Goal: Task Accomplishment & Management: Use online tool/utility

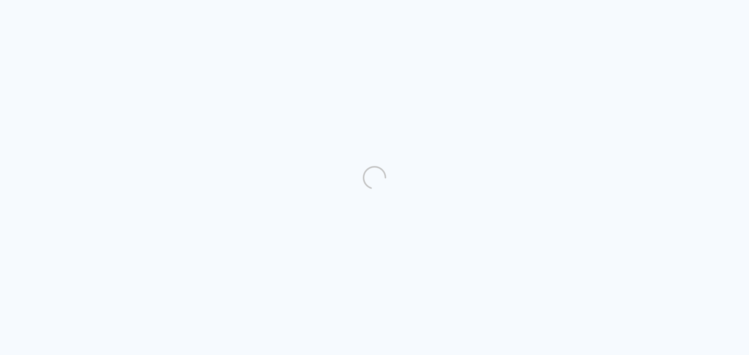
click at [472, 101] on quentale-directory at bounding box center [374, 177] width 749 height 355
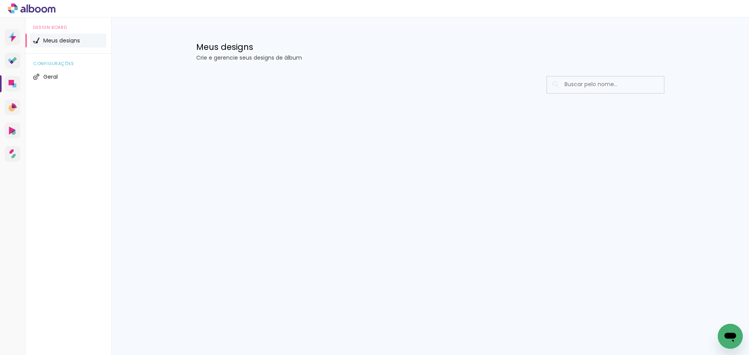
click at [582, 89] on input at bounding box center [615, 84] width 111 height 16
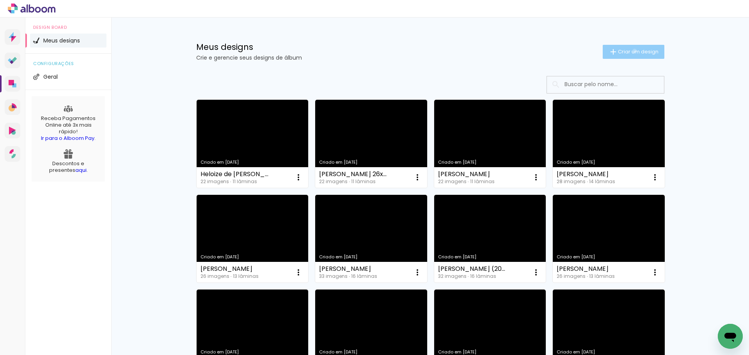
click at [630, 51] on span "Criar um design" at bounding box center [638, 51] width 41 height 5
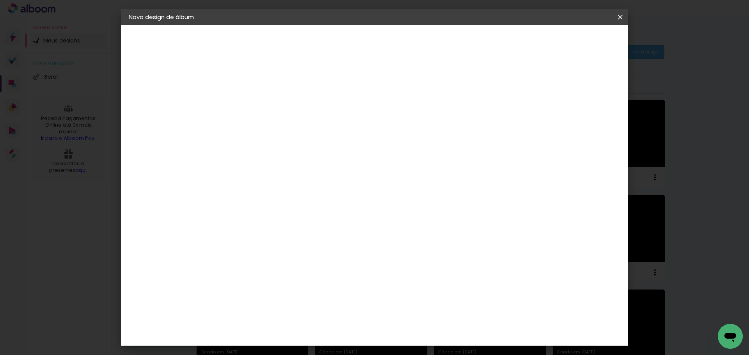
click at [256, 102] on input at bounding box center [256, 105] width 0 height 12
type input "[PERSON_NAME]"
type paper-input "[PERSON_NAME]"
click at [0, 0] on slot "Avançar" at bounding box center [0, 0] width 0 height 0
click at [403, 124] on paper-item "Tamanho Livre" at bounding box center [365, 118] width 75 height 17
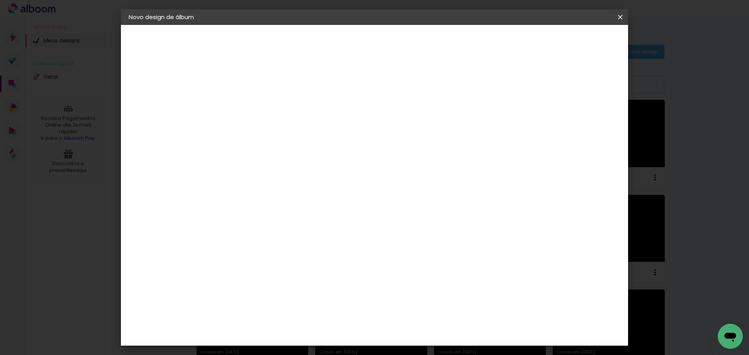
click at [0, 0] on slot "Avançar" at bounding box center [0, 0] width 0 height 0
drag, startPoint x: 426, startPoint y: 327, endPoint x: 408, endPoint y: 324, distance: 18.5
click at [408, 324] on input "60" at bounding box center [418, 325] width 20 height 12
type input "70"
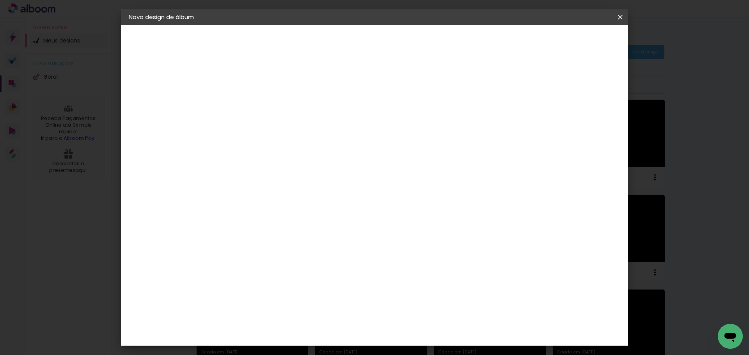
type paper-input "70"
drag, startPoint x: 241, startPoint y: 209, endPoint x: 225, endPoint y: 210, distance: 16.4
click at [225, 210] on input "30" at bounding box center [232, 211] width 20 height 12
type input "26"
type paper-input "26"
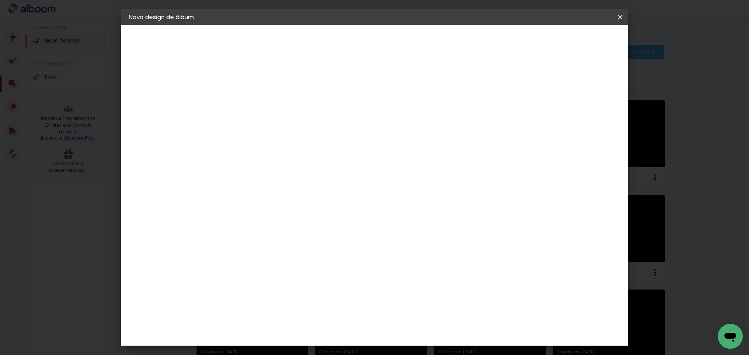
click at [571, 41] on span "Iniciar design" at bounding box center [553, 41] width 35 height 5
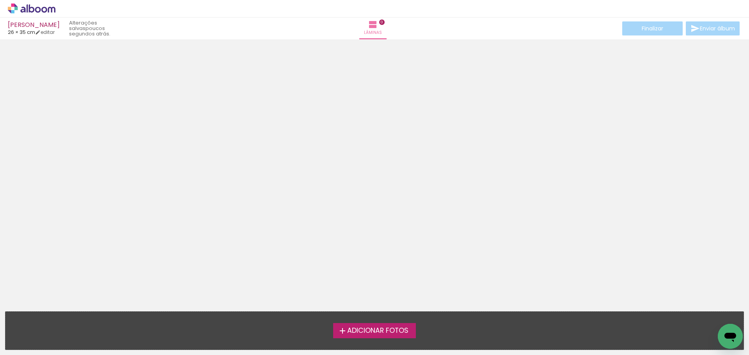
click at [377, 333] on span "Adicionar Fotos" at bounding box center [377, 331] width 61 height 7
click at [0, 0] on input "file" at bounding box center [0, 0] width 0 height 0
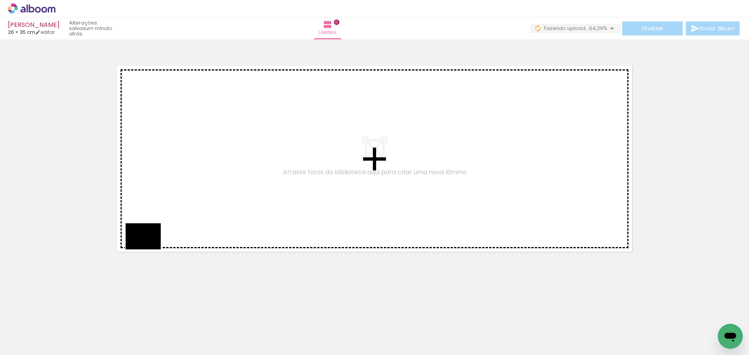
drag, startPoint x: 85, startPoint y: 340, endPoint x: 158, endPoint y: 240, distance: 123.2
click at [157, 240] on quentale-workspace at bounding box center [374, 177] width 749 height 355
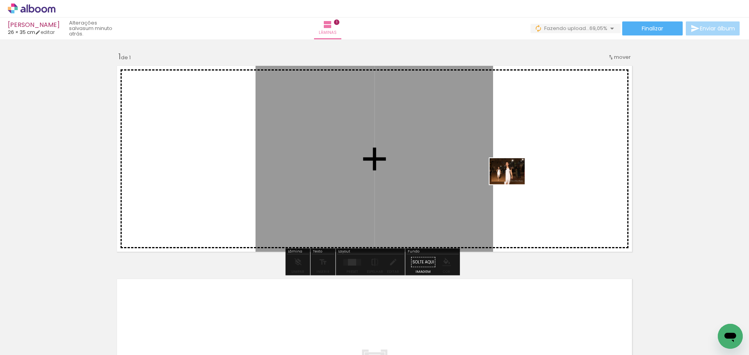
drag, startPoint x: 124, startPoint y: 326, endPoint x: 550, endPoint y: 158, distance: 457.9
click at [550, 158] on quentale-workspace at bounding box center [374, 177] width 749 height 355
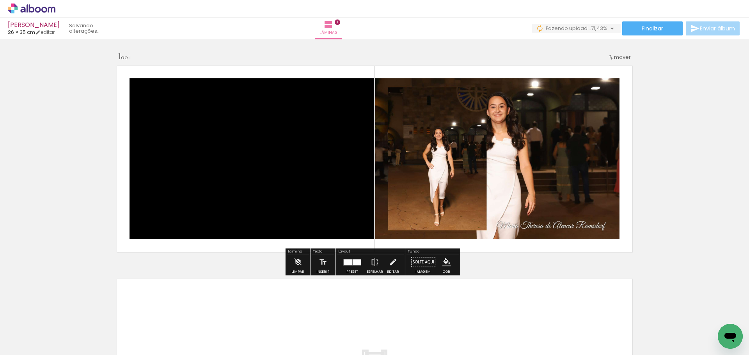
click at [356, 263] on div at bounding box center [357, 262] width 8 height 6
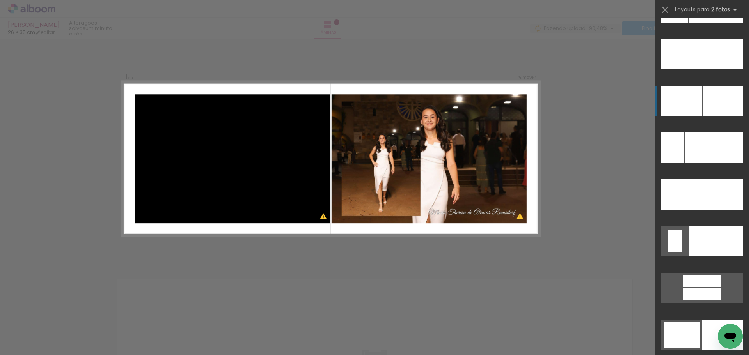
scroll to position [3599, 0]
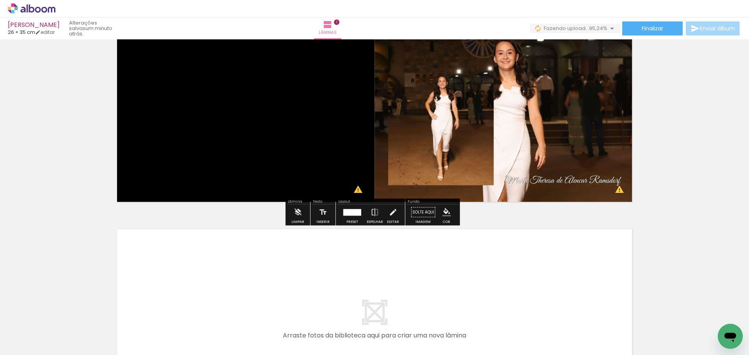
scroll to position [190, 0]
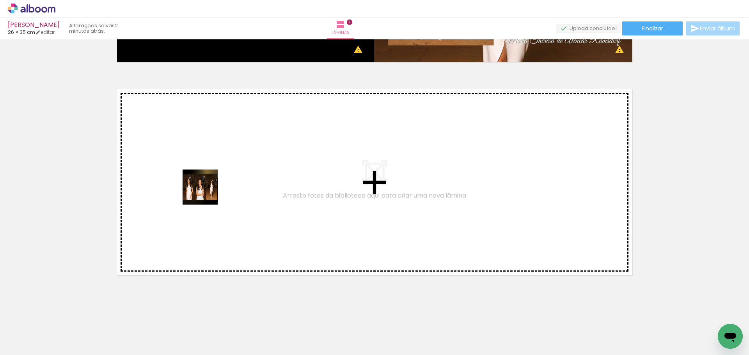
drag, startPoint x: 176, startPoint y: 332, endPoint x: 206, endPoint y: 192, distance: 144.0
click at [206, 192] on quentale-workspace at bounding box center [374, 177] width 749 height 355
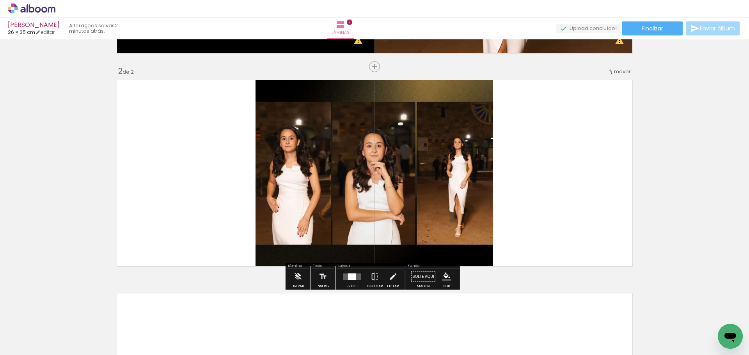
scroll to position [199, 0]
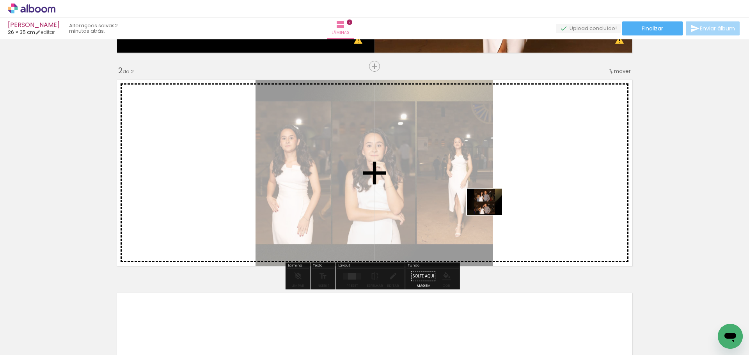
drag, startPoint x: 211, startPoint y: 327, endPoint x: 502, endPoint y: 206, distance: 315.8
click at [502, 206] on quentale-workspace at bounding box center [374, 177] width 749 height 355
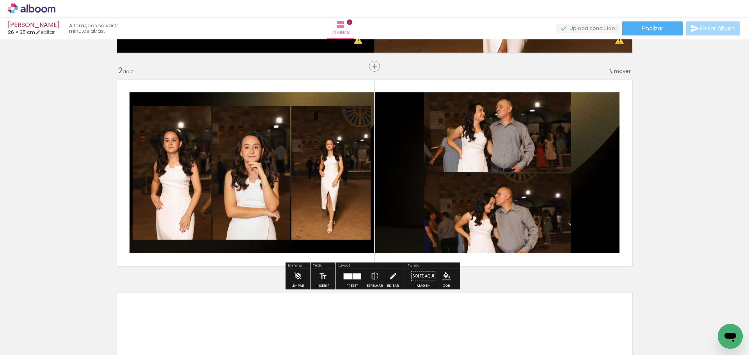
click at [353, 276] on div at bounding box center [357, 276] width 8 height 6
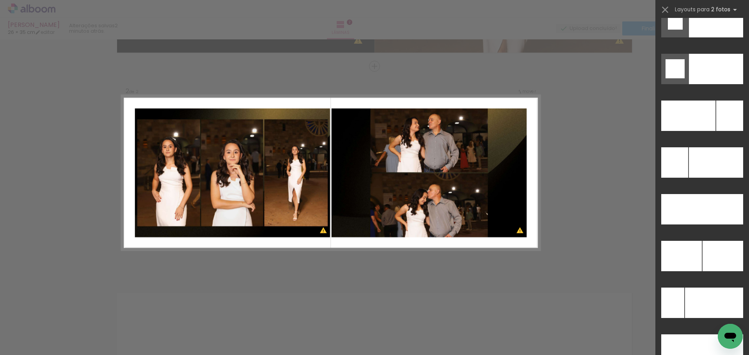
scroll to position [3438, 0]
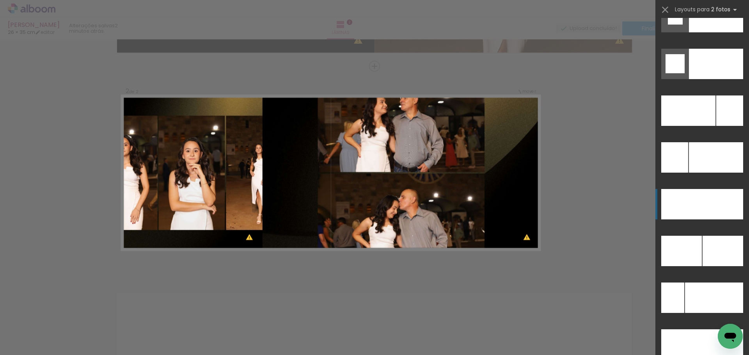
click at [715, 79] on div at bounding box center [716, 64] width 54 height 30
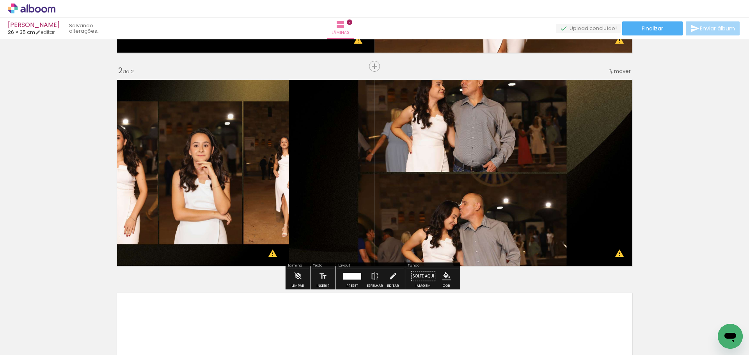
click at [715, 206] on quentale-workspace at bounding box center [374, 177] width 749 height 355
drag, startPoint x: 348, startPoint y: 279, endPoint x: 714, endPoint y: 163, distance: 384.0
click at [347, 278] on div at bounding box center [353, 276] width 15 height 7
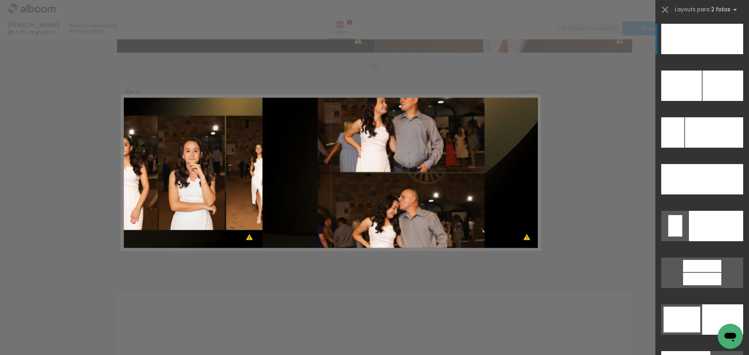
scroll to position [3497, 0]
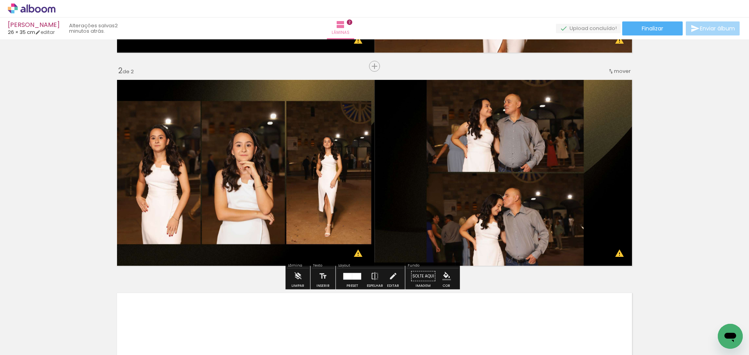
click at [708, 238] on div "Inserir lâmina 1 de 2 Inserir lâmina 2 de 2 O Designbox precisará aumentar a su…" at bounding box center [374, 163] width 749 height 640
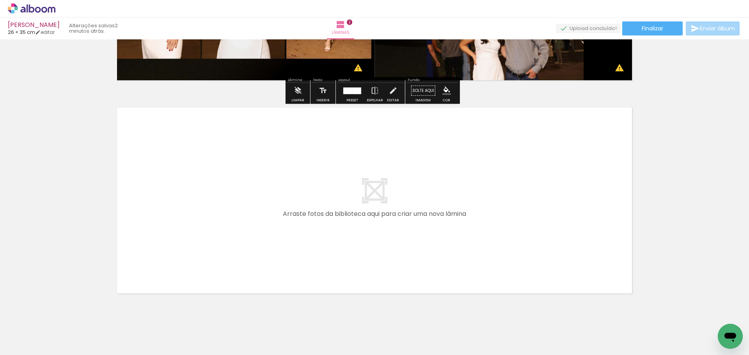
scroll to position [403, 0]
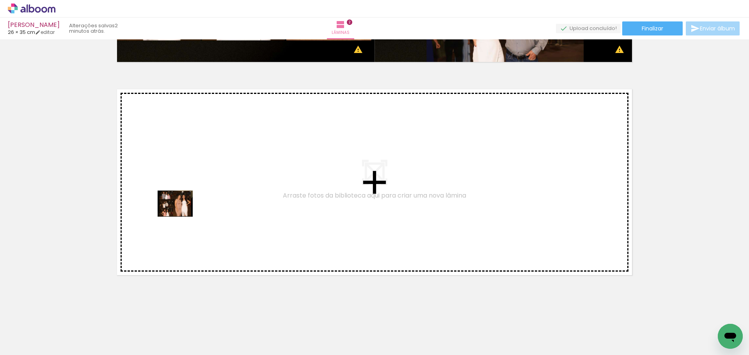
drag, startPoint x: 262, startPoint y: 335, endPoint x: 181, endPoint y: 214, distance: 145.9
click at [181, 214] on quentale-workspace at bounding box center [374, 177] width 749 height 355
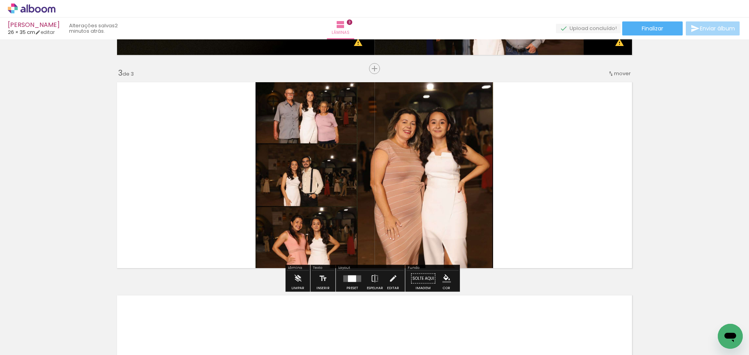
scroll to position [413, 0]
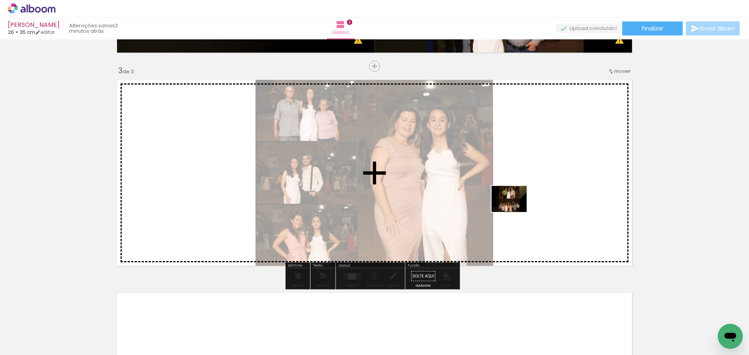
drag, startPoint x: 304, startPoint y: 340, endPoint x: 520, endPoint y: 205, distance: 254.1
click at [520, 205] on quentale-workspace at bounding box center [374, 177] width 749 height 355
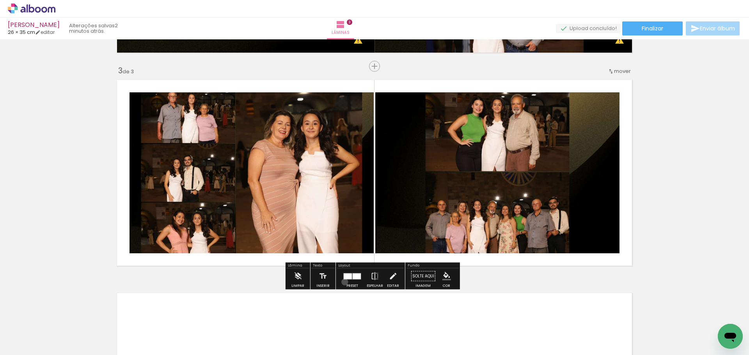
click at [343, 282] on div at bounding box center [352, 277] width 21 height 16
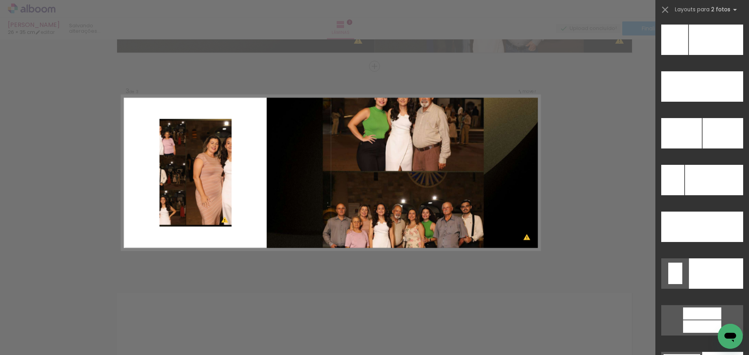
scroll to position [3557, 0]
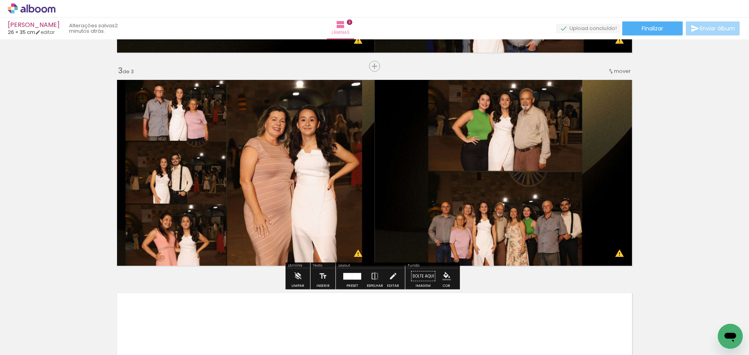
click at [706, 172] on div "Inserir lâmina 1 de 3 Inserir lâmina 2 de 3 Inserir lâmina 3 de 3 O Designbox p…" at bounding box center [374, 56] width 749 height 854
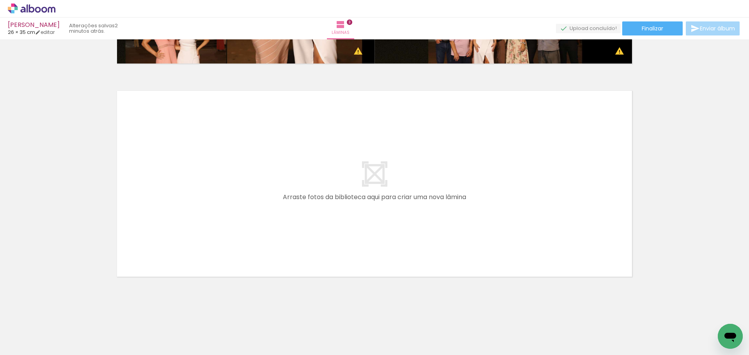
scroll to position [617, 0]
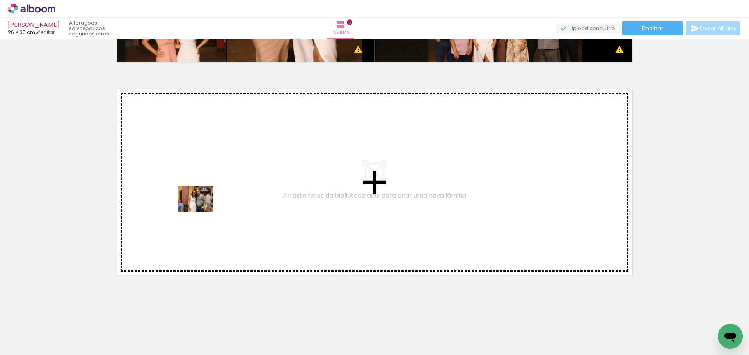
drag, startPoint x: 335, startPoint y: 333, endPoint x: 201, endPoint y: 209, distance: 182.2
click at [201, 209] on quentale-workspace at bounding box center [374, 177] width 749 height 355
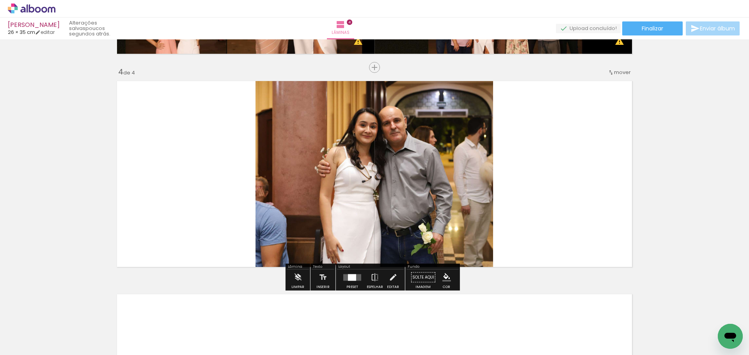
scroll to position [626, 0]
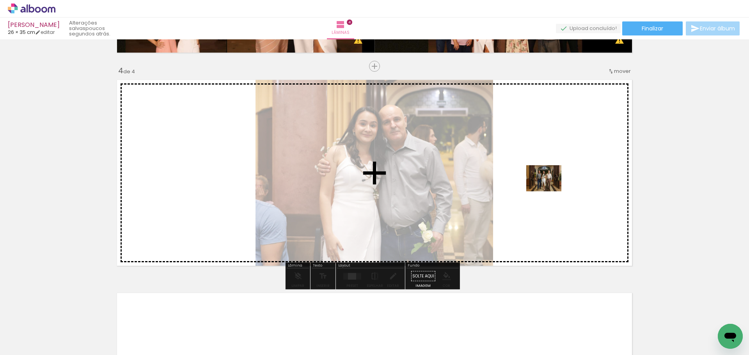
drag, startPoint x: 398, startPoint y: 326, endPoint x: 553, endPoint y: 186, distance: 208.2
click at [553, 186] on quentale-workspace at bounding box center [374, 177] width 749 height 355
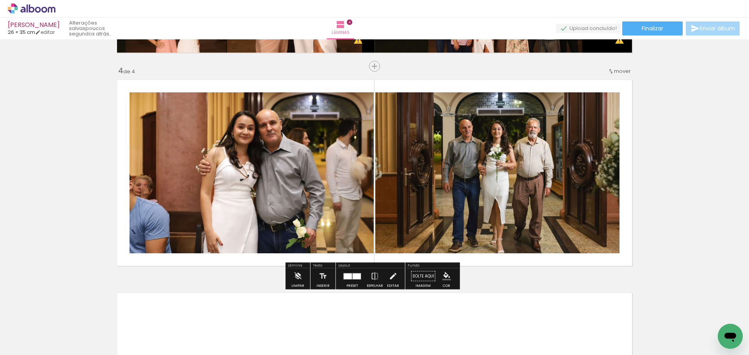
drag, startPoint x: 349, startPoint y: 276, endPoint x: 373, endPoint y: 267, distance: 26.0
click at [349, 276] on div at bounding box center [348, 276] width 8 height 6
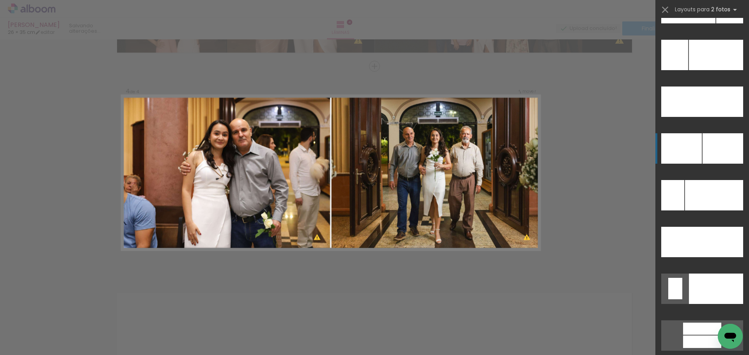
scroll to position [3573, 0]
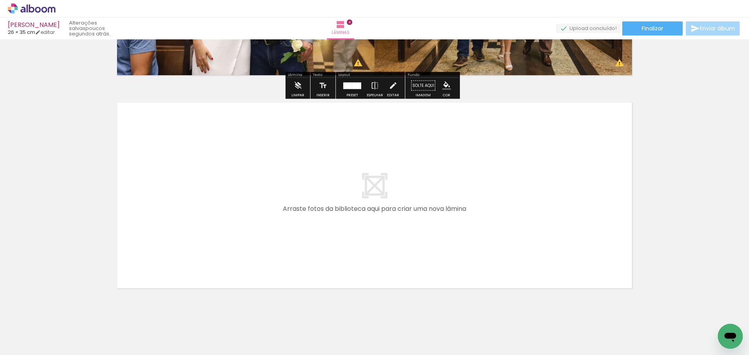
scroll to position [821, 0]
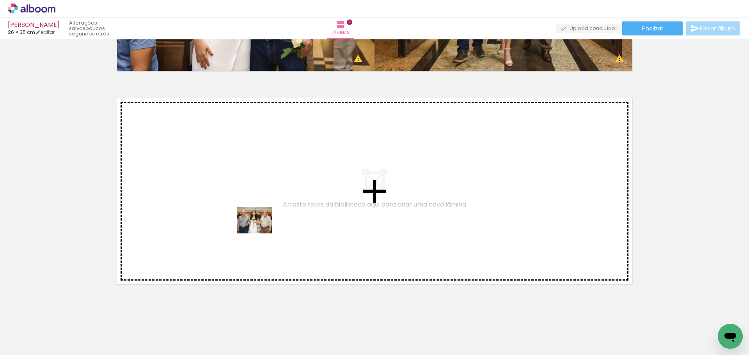
drag, startPoint x: 427, startPoint y: 333, endPoint x: 260, endPoint y: 231, distance: 196.3
click at [260, 231] on quentale-workspace at bounding box center [374, 177] width 749 height 355
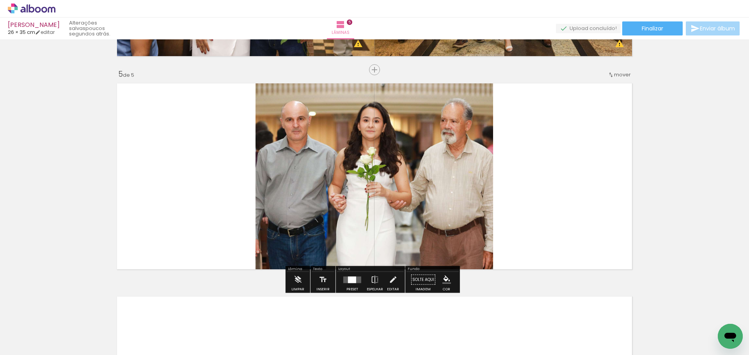
scroll to position [839, 0]
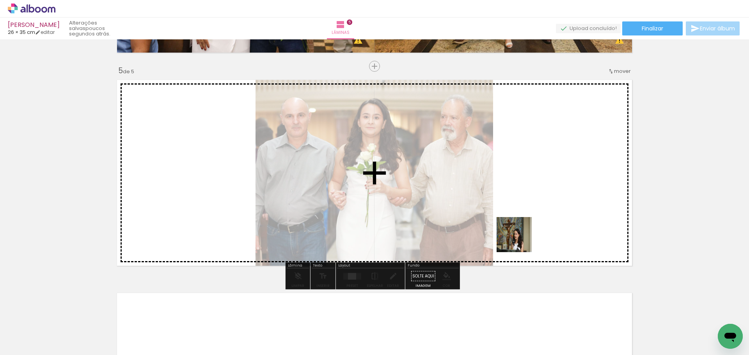
drag, startPoint x: 474, startPoint y: 335, endPoint x: 530, endPoint y: 216, distance: 131.4
click at [530, 216] on quentale-workspace at bounding box center [374, 177] width 749 height 355
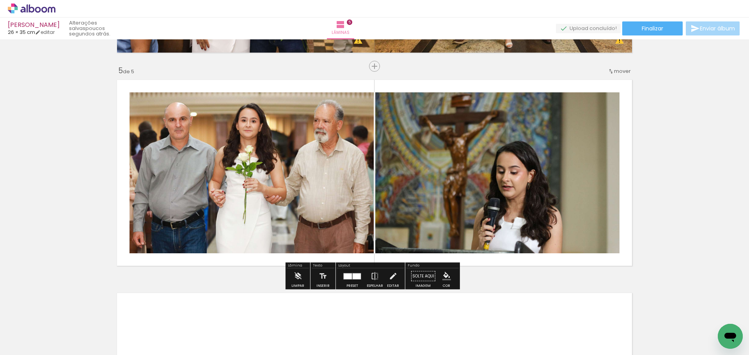
click at [349, 274] on div at bounding box center [348, 276] width 8 height 6
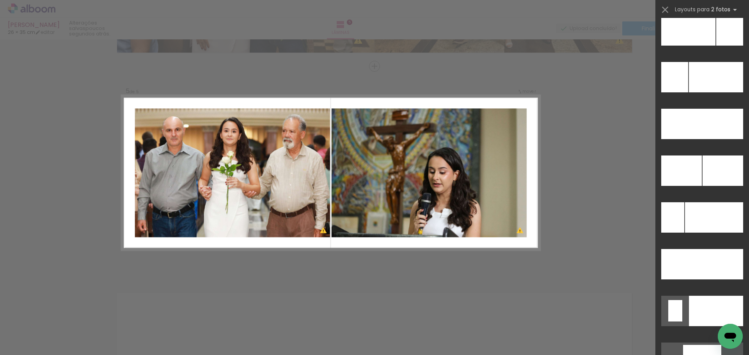
scroll to position [3540, 0]
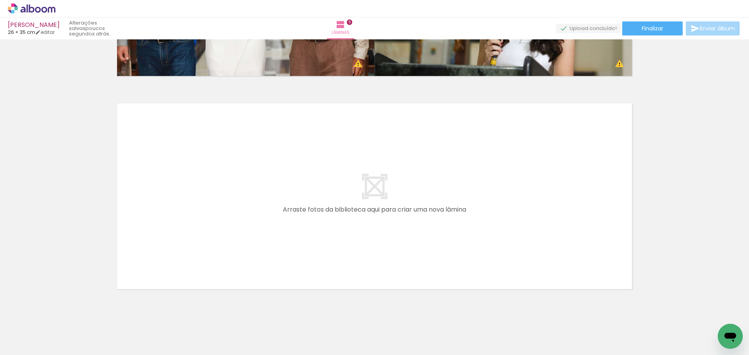
scroll to position [1043, 0]
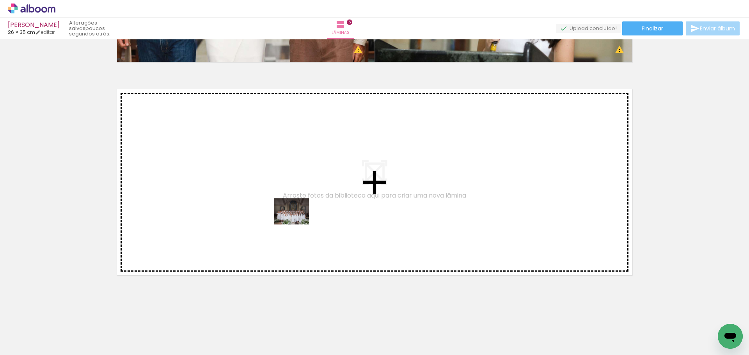
drag, startPoint x: 521, startPoint y: 329, endPoint x: 267, endPoint y: 211, distance: 280.4
click at [267, 211] on quentale-workspace at bounding box center [374, 177] width 749 height 355
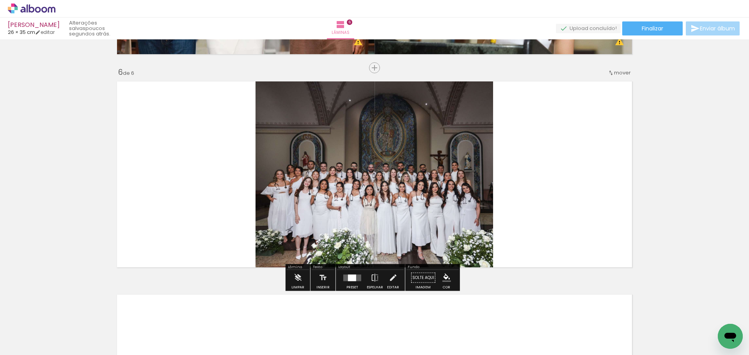
scroll to position [1053, 0]
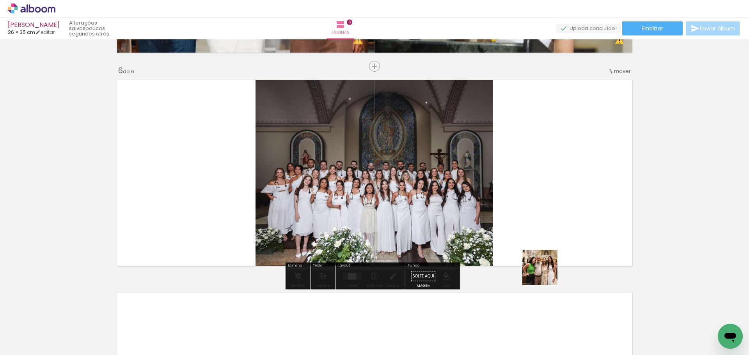
drag, startPoint x: 563, startPoint y: 339, endPoint x: 536, endPoint y: 169, distance: 171.4
click at [536, 169] on quentale-workspace at bounding box center [374, 177] width 749 height 355
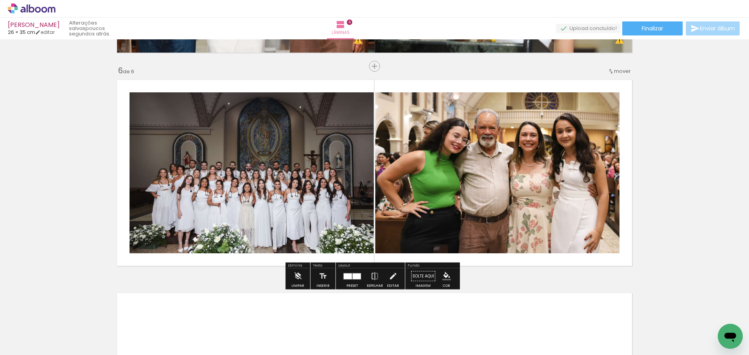
click at [353, 280] on div at bounding box center [352, 277] width 21 height 16
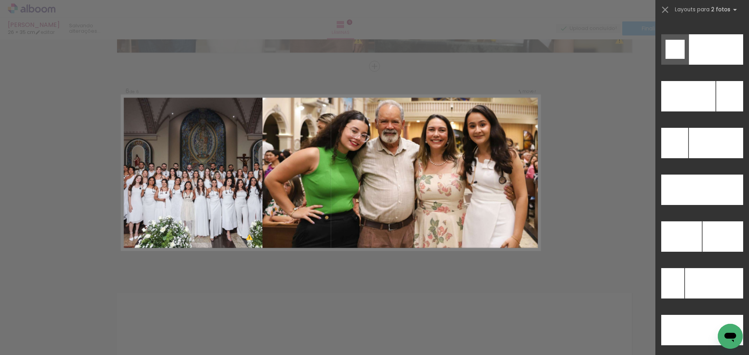
scroll to position [3483, 0]
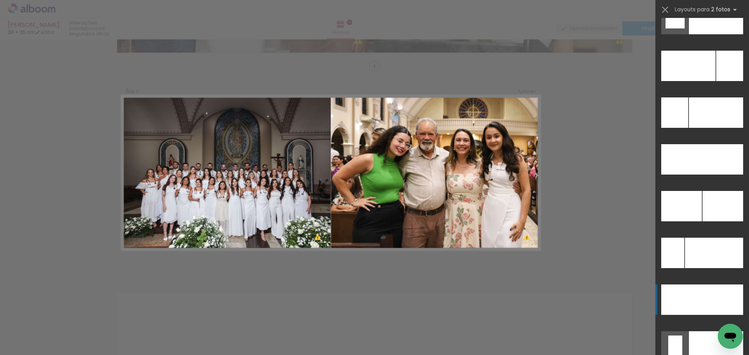
click at [691, 81] on div at bounding box center [688, 66] width 54 height 30
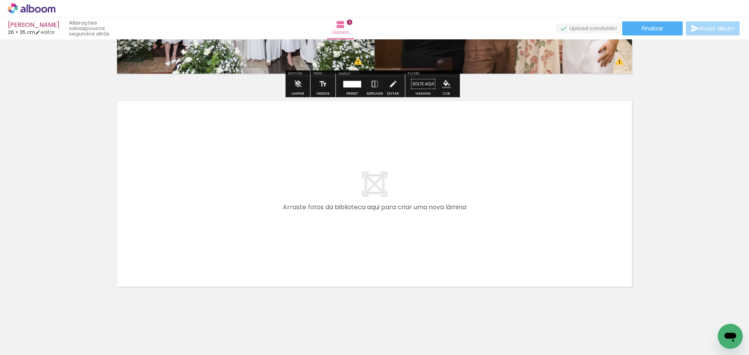
scroll to position [1257, 0]
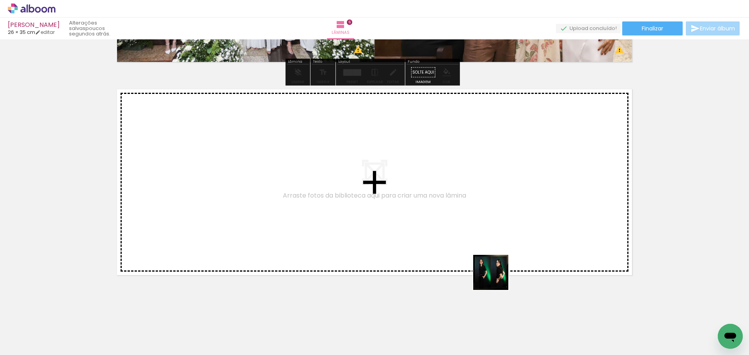
drag, startPoint x: 586, startPoint y: 332, endPoint x: 256, endPoint y: 200, distance: 355.3
click at [256, 200] on quentale-workspace at bounding box center [374, 177] width 749 height 355
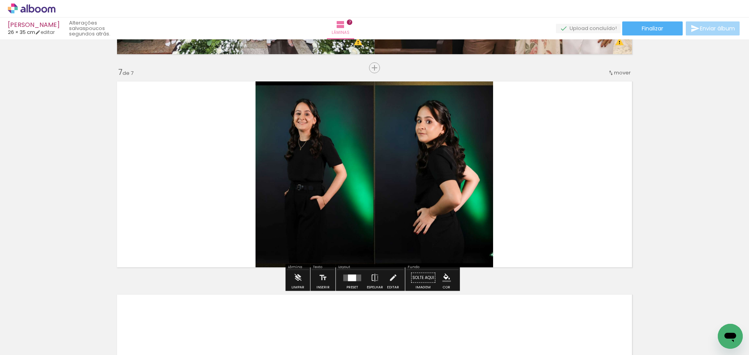
scroll to position [1266, 0]
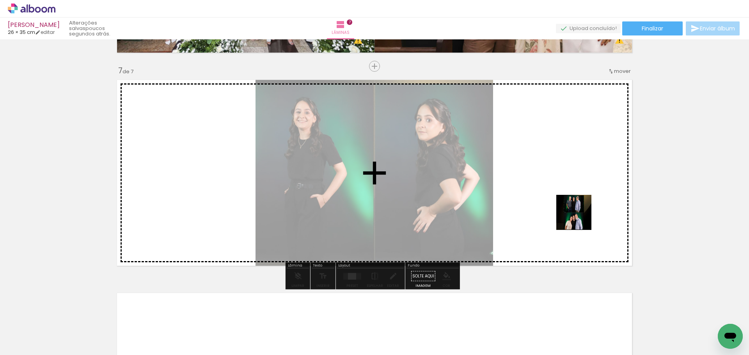
drag, startPoint x: 640, startPoint y: 335, endPoint x: 573, endPoint y: 204, distance: 147.1
click at [573, 204] on quentale-workspace at bounding box center [374, 177] width 749 height 355
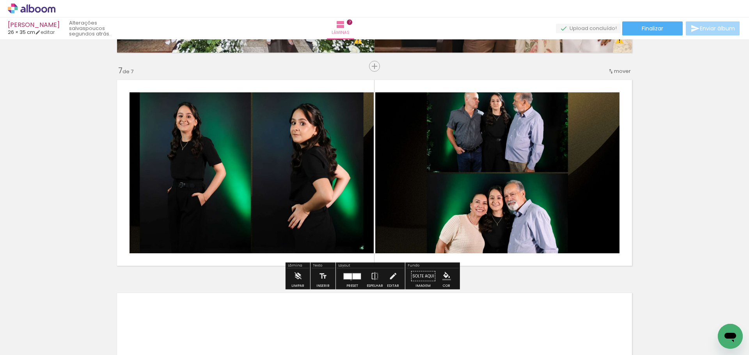
drag, startPoint x: 349, startPoint y: 280, endPoint x: 628, endPoint y: 208, distance: 288.3
click at [352, 279] on div at bounding box center [352, 277] width 21 height 16
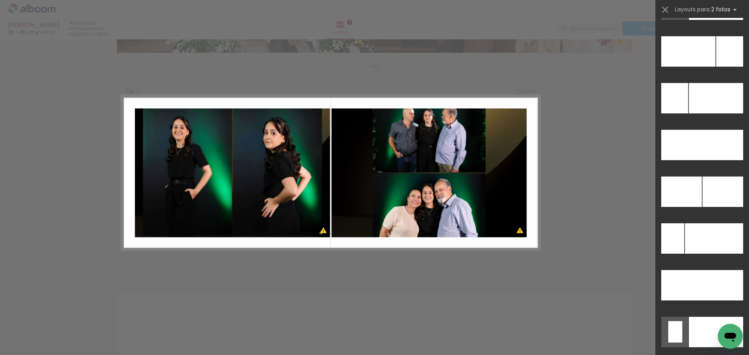
scroll to position [3546, 0]
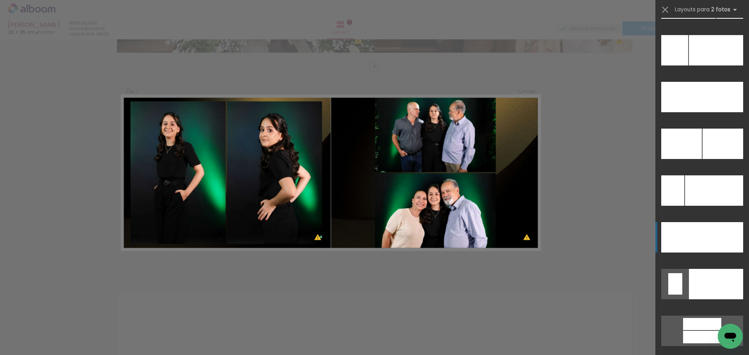
click at [716, 66] on div at bounding box center [716, 50] width 54 height 30
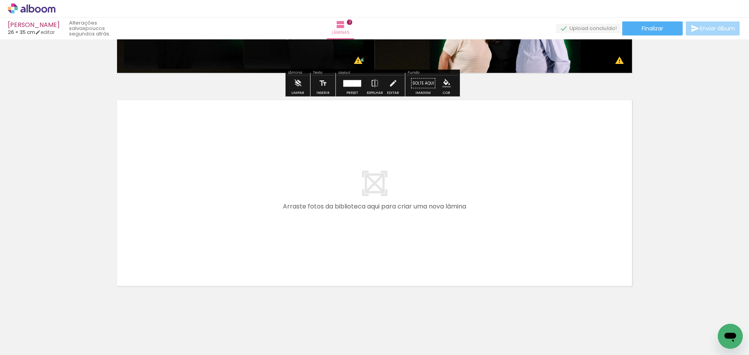
scroll to position [1470, 0]
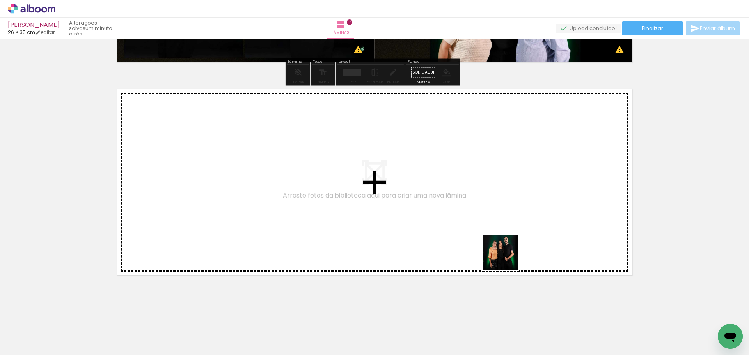
drag, startPoint x: 544, startPoint y: 275, endPoint x: 218, endPoint y: 179, distance: 340.0
click at [218, 179] on quentale-workspace at bounding box center [374, 177] width 749 height 355
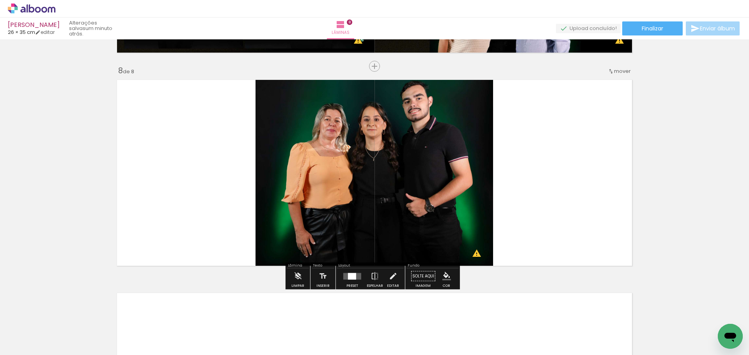
scroll to position [0, 386]
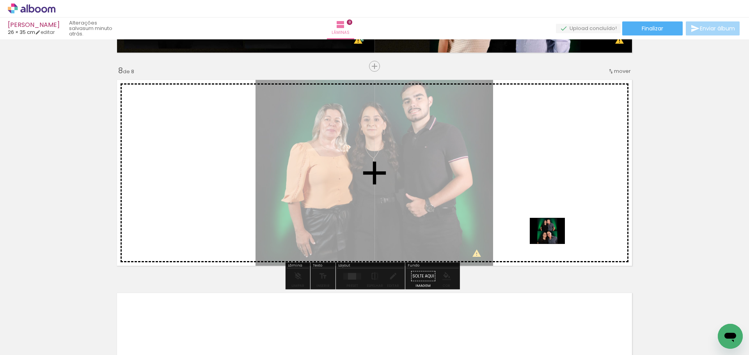
drag, startPoint x: 387, startPoint y: 323, endPoint x: 551, endPoint y: 235, distance: 186.9
click at [551, 235] on quentale-workspace at bounding box center [374, 177] width 749 height 355
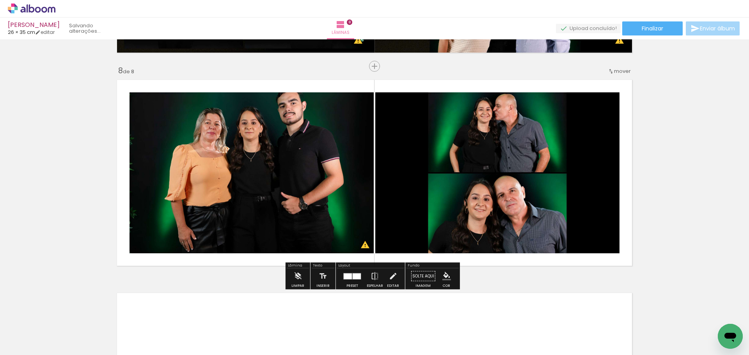
drag, startPoint x: 354, startPoint y: 277, endPoint x: 487, endPoint y: 238, distance: 139.0
click at [355, 276] on div at bounding box center [357, 276] width 8 height 6
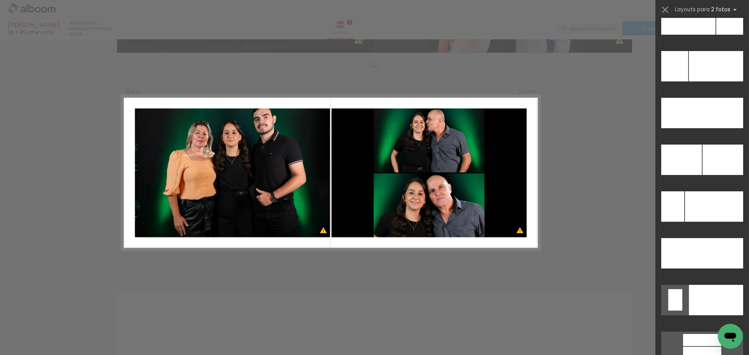
scroll to position [3573, 0]
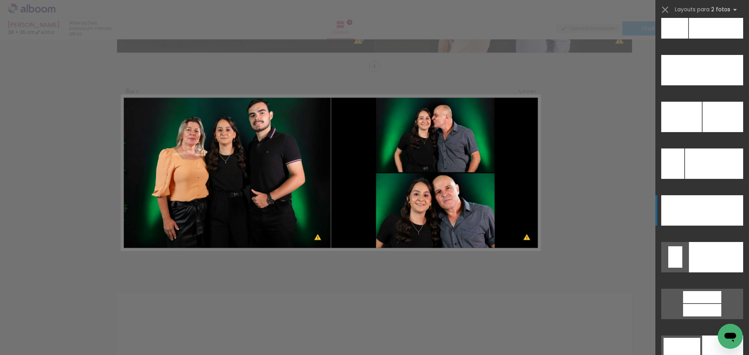
click at [702, 132] on div at bounding box center [722, 117] width 41 height 30
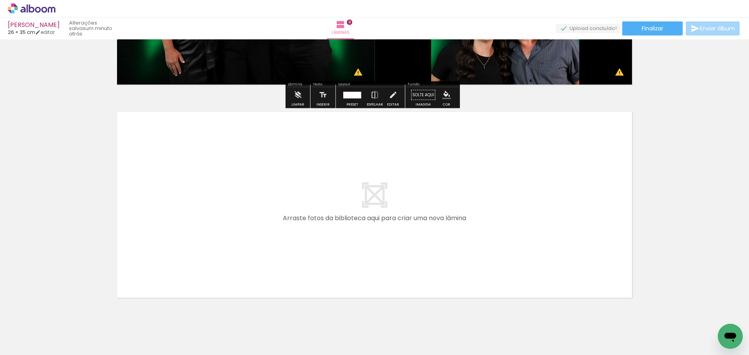
scroll to position [1683, 0]
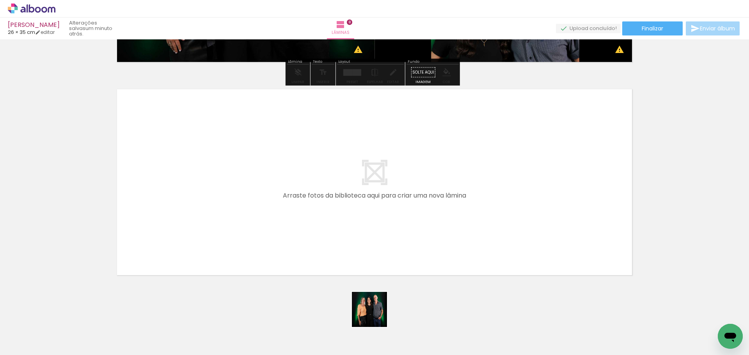
drag, startPoint x: 408, startPoint y: 331, endPoint x: 255, endPoint y: 237, distance: 179.3
click at [255, 237] on quentale-workspace at bounding box center [374, 177] width 749 height 355
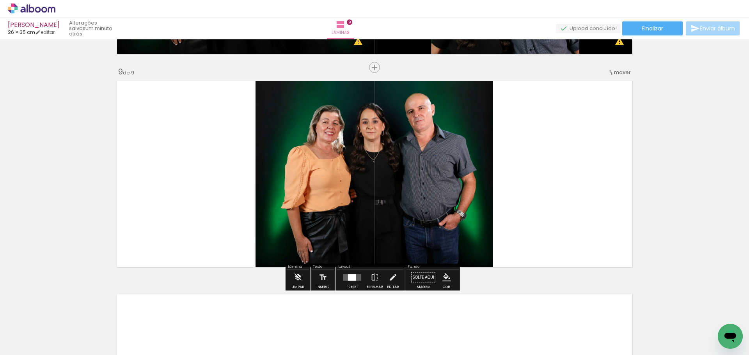
scroll to position [1693, 0]
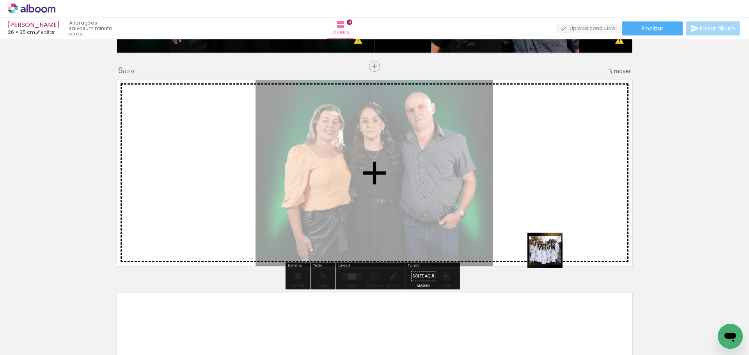
drag, startPoint x: 445, startPoint y: 333, endPoint x: 565, endPoint y: 210, distance: 172.7
click at [565, 210] on quentale-workspace at bounding box center [374, 177] width 749 height 355
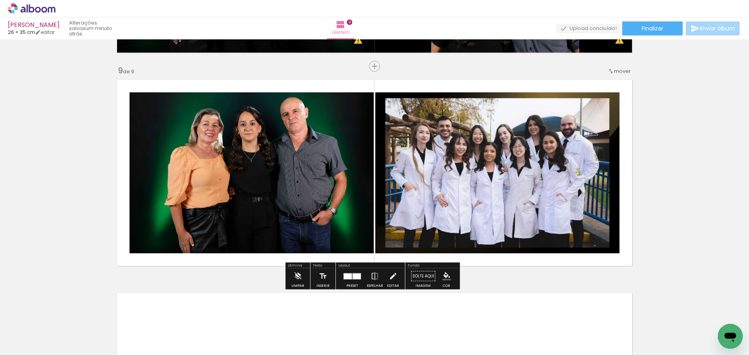
click at [353, 278] on div at bounding box center [357, 276] width 8 height 6
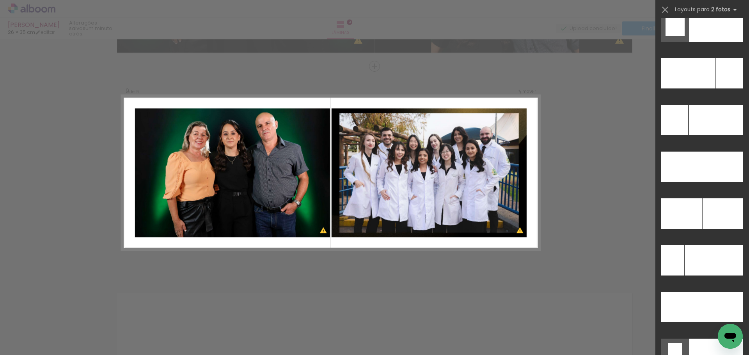
scroll to position [3503, 0]
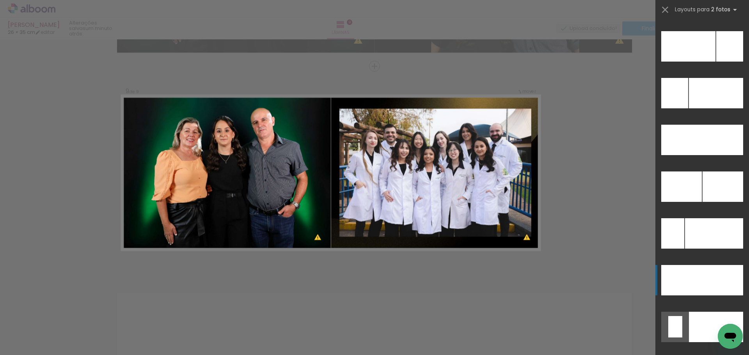
click at [698, 275] on div at bounding box center [681, 280] width 41 height 30
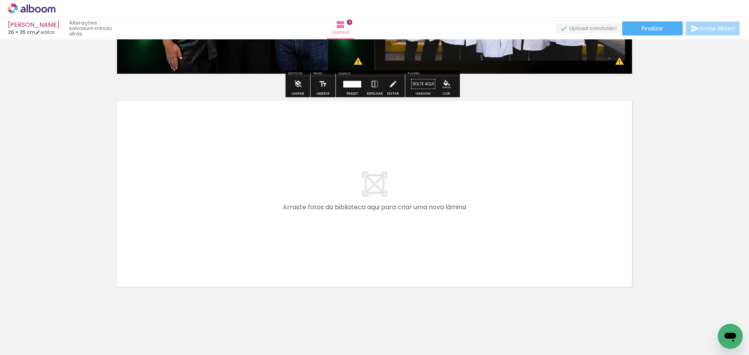
scroll to position [1897, 0]
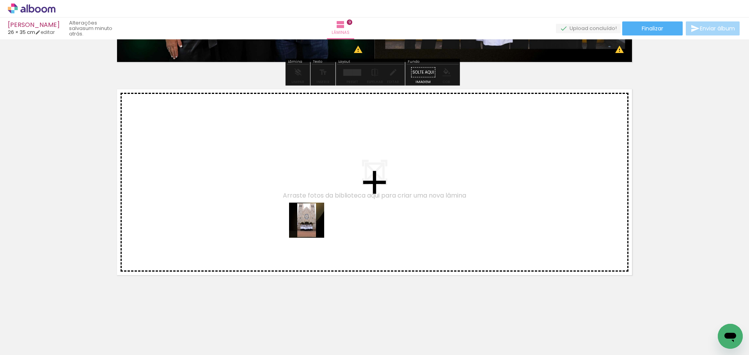
drag, startPoint x: 478, startPoint y: 326, endPoint x: 257, endPoint y: 205, distance: 251.9
click at [257, 205] on quentale-workspace at bounding box center [374, 177] width 749 height 355
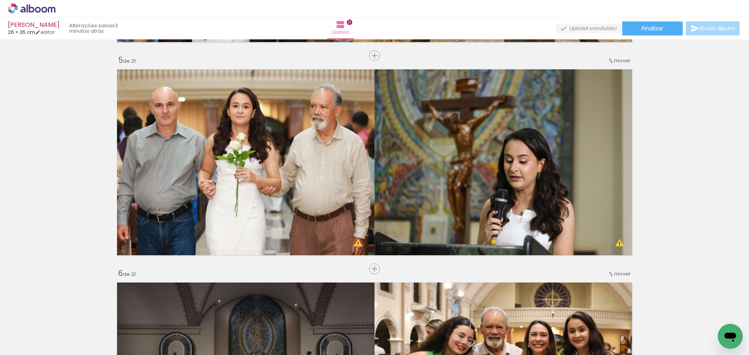
scroll to position [868, 0]
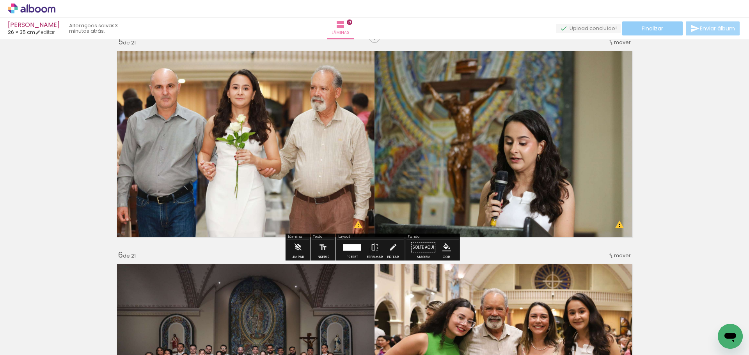
click at [660, 30] on span "Finalizar" at bounding box center [652, 28] width 21 height 5
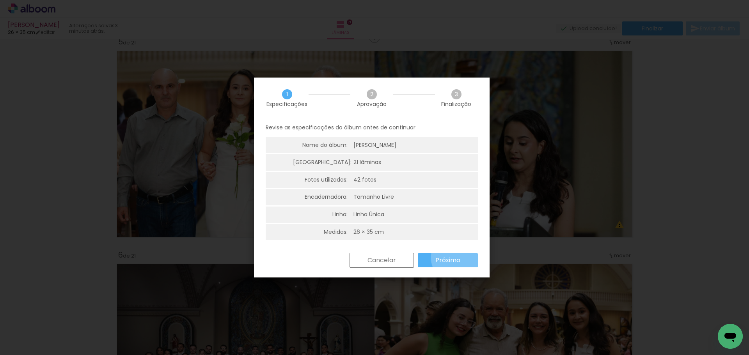
click at [0, 0] on slot "Próximo" at bounding box center [0, 0] width 0 height 0
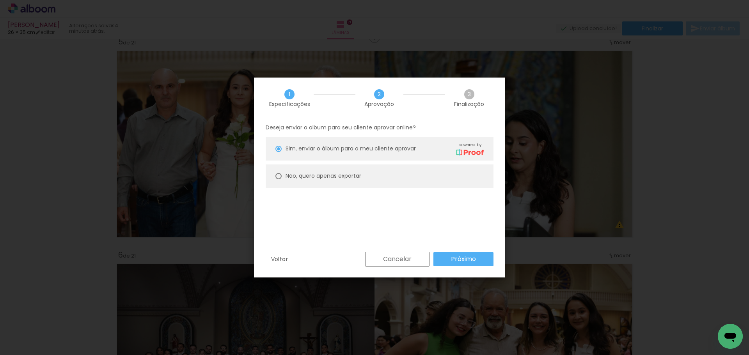
click at [0, 0] on slot "Próximo" at bounding box center [0, 0] width 0 height 0
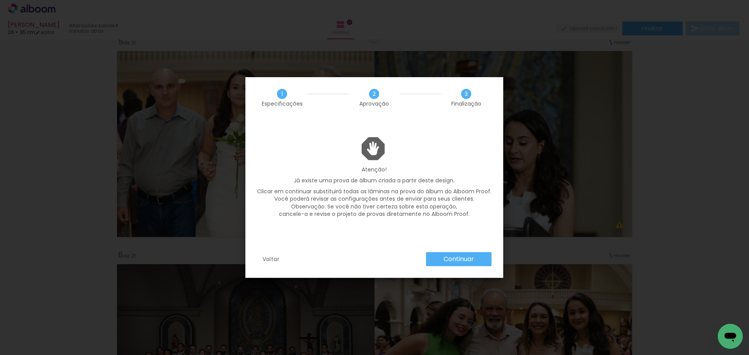
click at [0, 0] on slot "Continuar" at bounding box center [0, 0] width 0 height 0
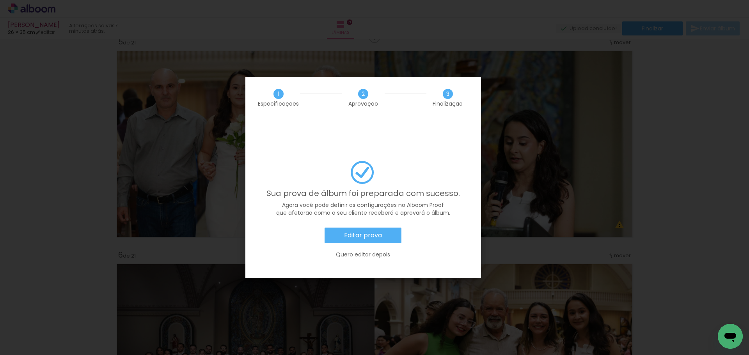
click at [384, 228] on paper-button "Editar prova" at bounding box center [362, 236] width 77 height 16
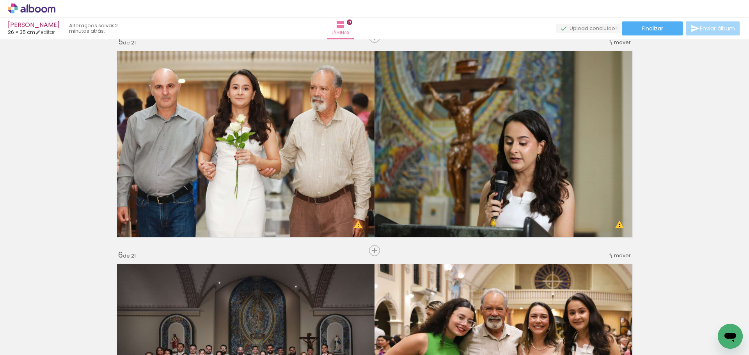
scroll to position [0, 1152]
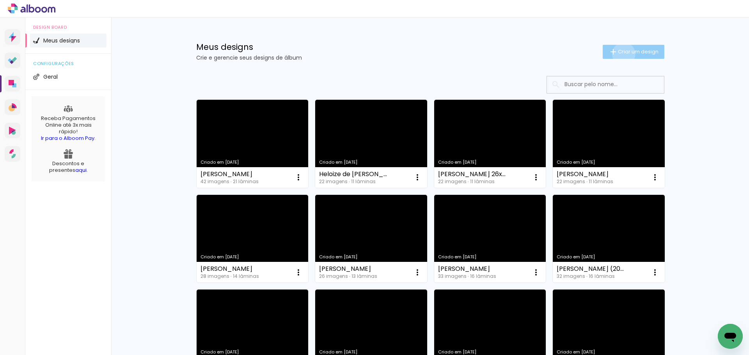
click at [619, 54] on span "Criar um design" at bounding box center [638, 51] width 41 height 5
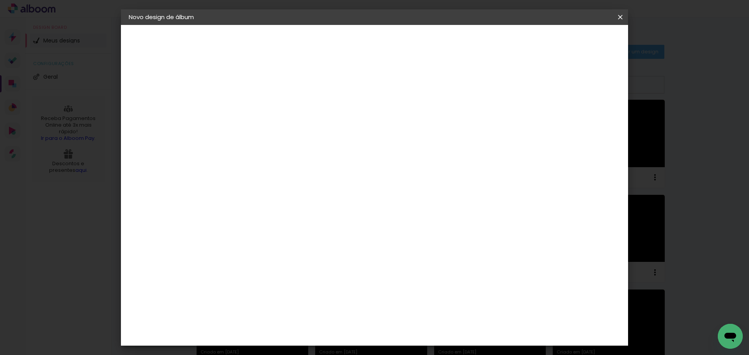
click at [256, 103] on input at bounding box center [256, 105] width 0 height 12
type input "m"
type input "[PERSON_NAME]"
type paper-input "[PERSON_NAME]"
click at [336, 36] on paper-button "Avançar" at bounding box center [317, 41] width 38 height 13
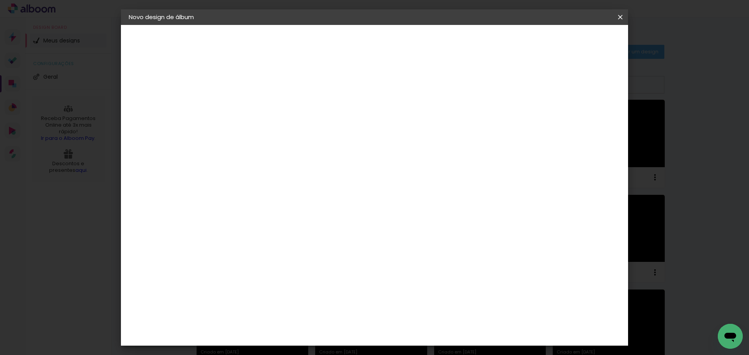
drag, startPoint x: 517, startPoint y: 113, endPoint x: 526, endPoint y: 112, distance: 9.2
click at [403, 113] on paper-item "Tamanho Livre" at bounding box center [365, 118] width 75 height 17
click at [402, 43] on paper-button "Avançar" at bounding box center [383, 41] width 38 height 13
click at [419, 322] on input "60" at bounding box center [418, 325] width 20 height 12
drag, startPoint x: 426, startPoint y: 327, endPoint x: 410, endPoint y: 321, distance: 16.6
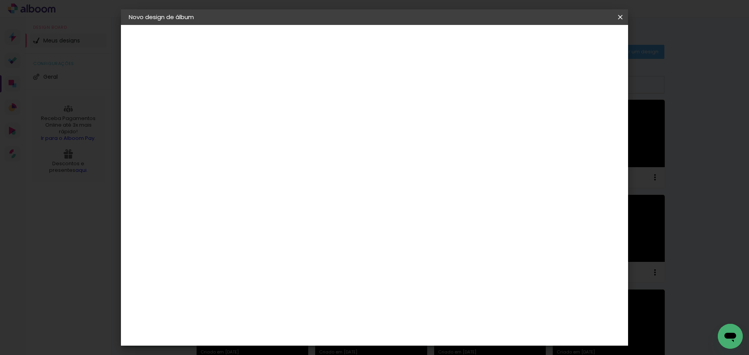
click at [410, 321] on input "60" at bounding box center [418, 325] width 20 height 12
type input "40"
type paper-input "40"
drag, startPoint x: 226, startPoint y: 255, endPoint x: 186, endPoint y: 246, distance: 41.2
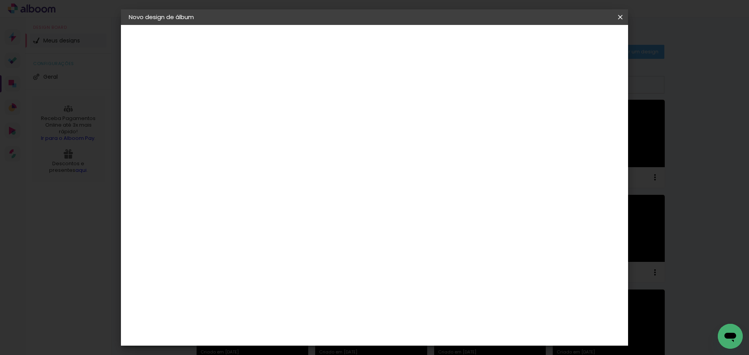
click at [186, 25] on quentale-album-spec "Iniciar design Iniciar design" at bounding box center [374, 25] width 507 height 0
type input "20"
type paper-input "20"
click at [571, 41] on span "Iniciar design" at bounding box center [553, 41] width 35 height 5
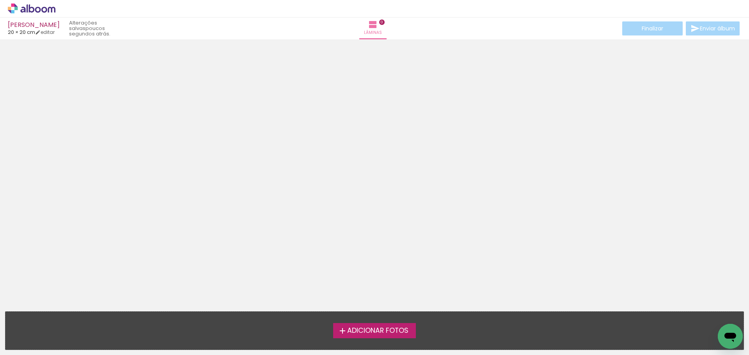
click at [382, 330] on span "Adicionar Fotos" at bounding box center [377, 331] width 61 height 7
click at [0, 0] on input "file" at bounding box center [0, 0] width 0 height 0
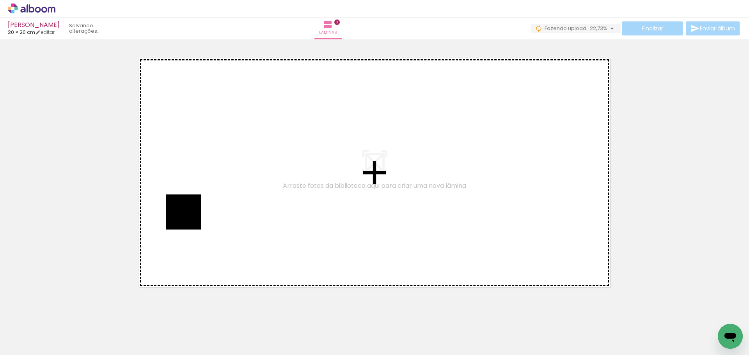
drag, startPoint x: 91, startPoint y: 341, endPoint x: 190, endPoint y: 218, distance: 157.6
click at [190, 218] on quentale-workspace at bounding box center [374, 177] width 749 height 355
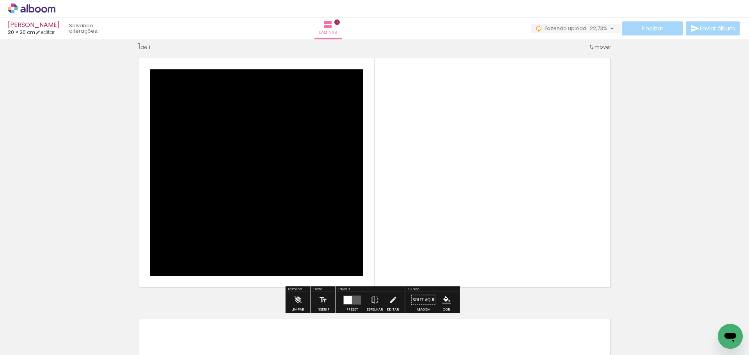
scroll to position [10, 0]
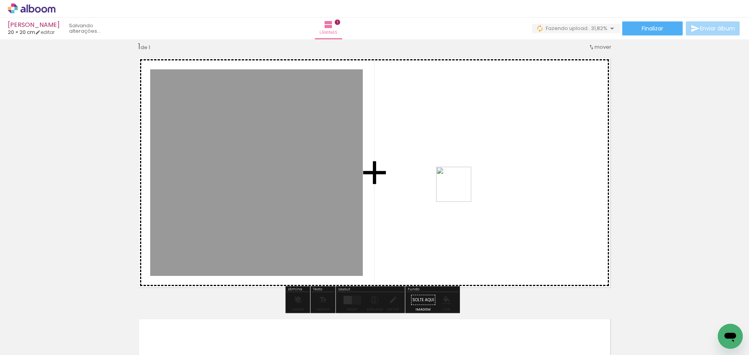
drag, startPoint x: 133, startPoint y: 336, endPoint x: 468, endPoint y: 188, distance: 365.8
click at [468, 188] on quentale-workspace at bounding box center [374, 177] width 749 height 355
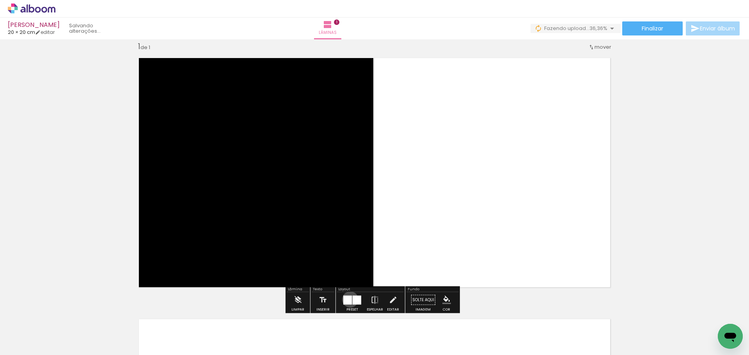
click at [348, 300] on div at bounding box center [347, 300] width 9 height 9
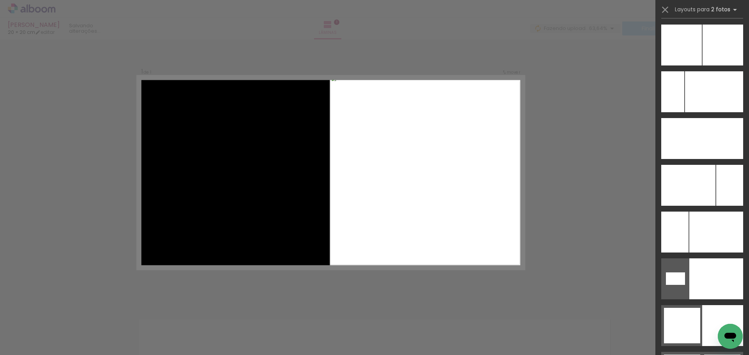
scroll to position [3567, 0]
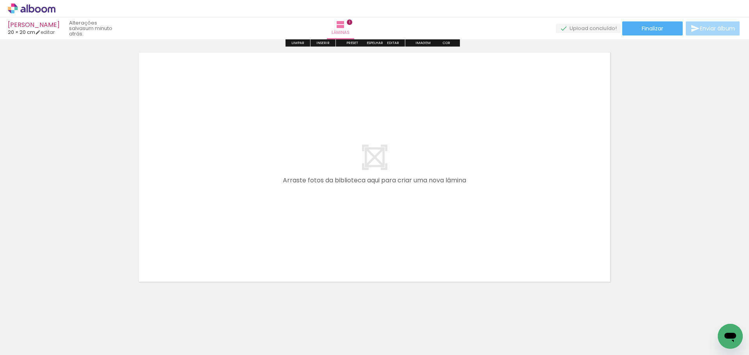
scroll to position [283, 0]
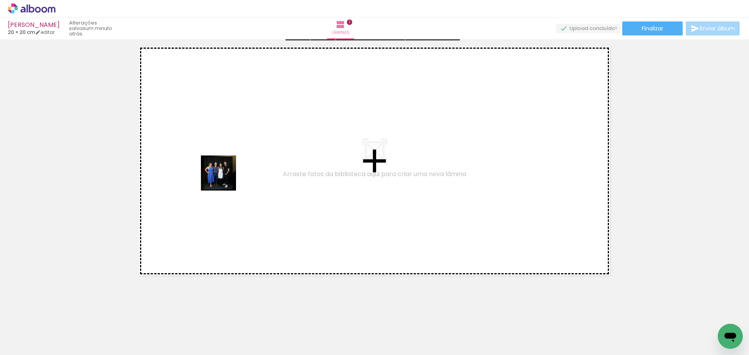
drag, startPoint x: 182, startPoint y: 335, endPoint x: 225, endPoint y: 303, distance: 53.0
click at [220, 183] on quentale-workspace at bounding box center [374, 177] width 749 height 355
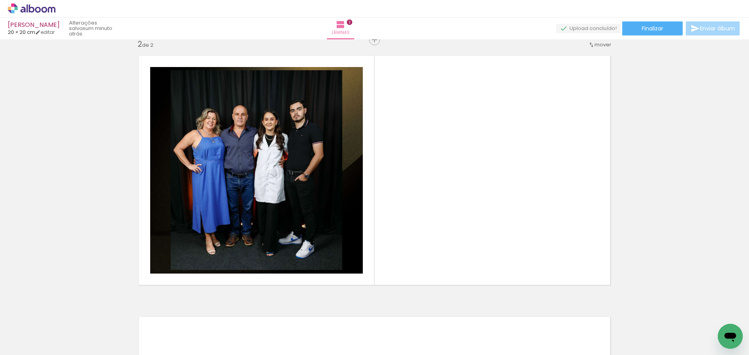
scroll to position [271, 0]
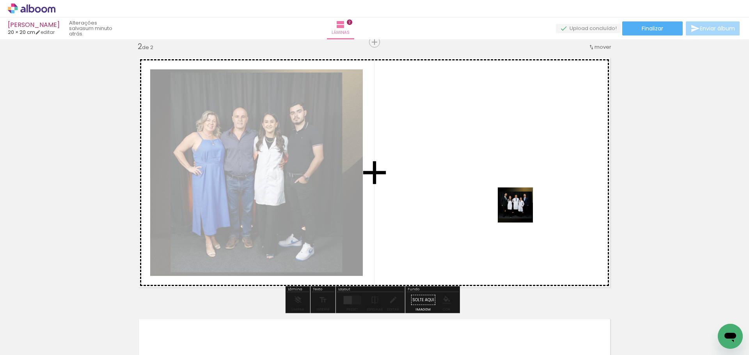
drag, startPoint x: 223, startPoint y: 338, endPoint x: 474, endPoint y: 211, distance: 280.8
click at [474, 211] on quentale-workspace at bounding box center [374, 177] width 749 height 355
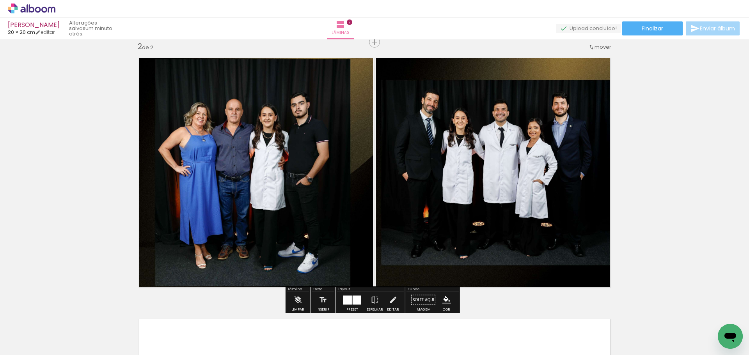
click at [355, 301] on div at bounding box center [357, 300] width 9 height 9
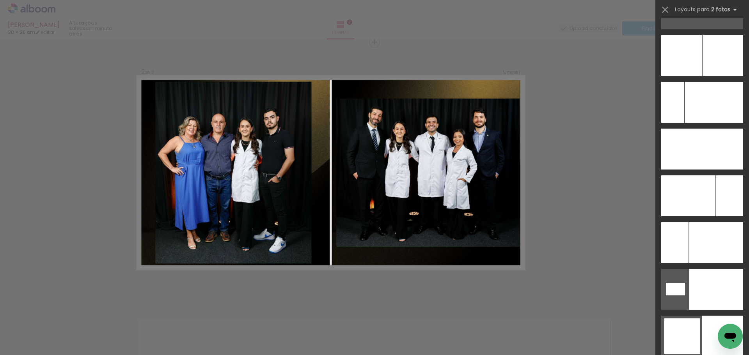
scroll to position [3594, 0]
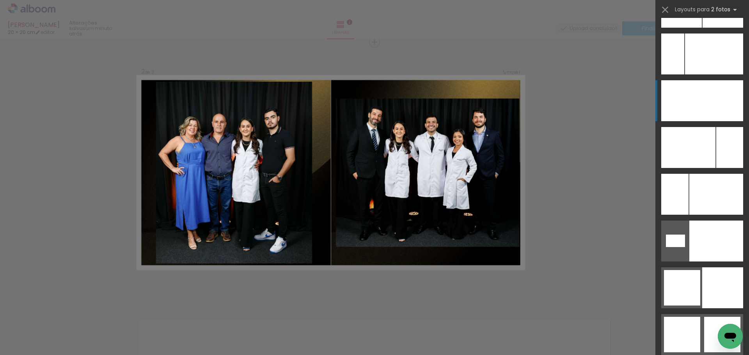
click at [716, 28] on div at bounding box center [722, 7] width 41 height 41
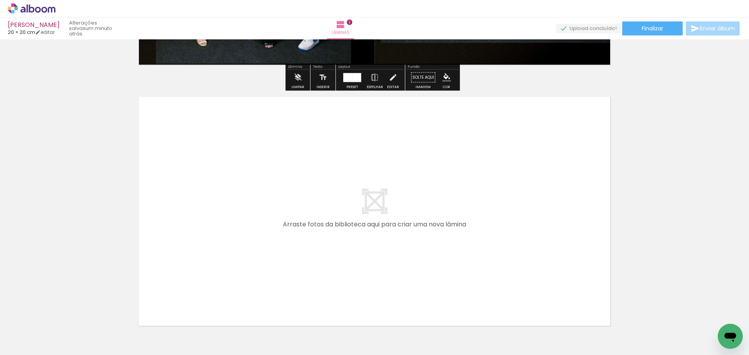
scroll to position [544, 0]
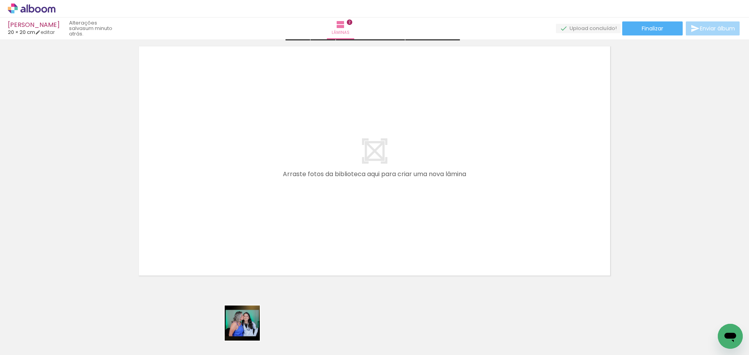
drag, startPoint x: 248, startPoint y: 337, endPoint x: 237, endPoint y: 172, distance: 165.4
click at [237, 172] on quentale-workspace at bounding box center [374, 177] width 749 height 355
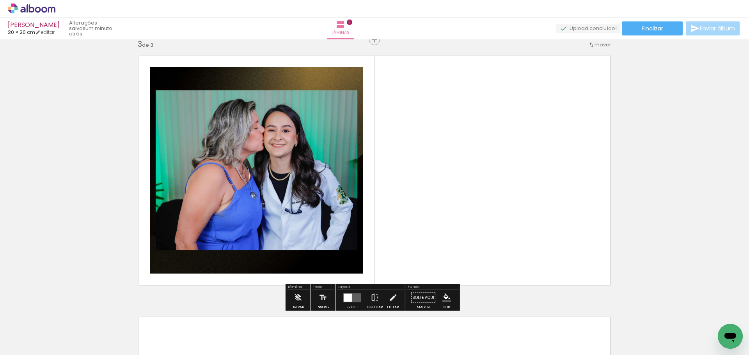
scroll to position [533, 0]
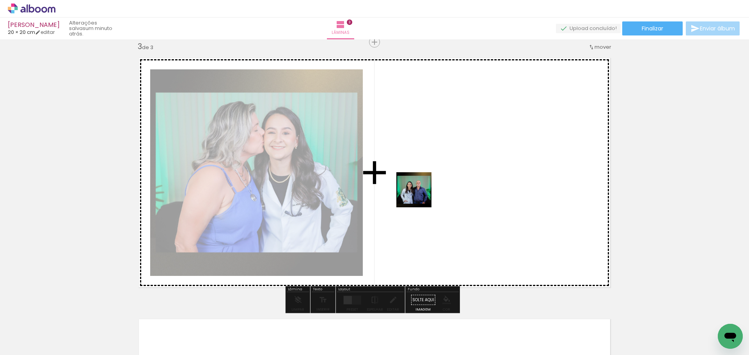
drag, startPoint x: 298, startPoint y: 334, endPoint x: 421, endPoint y: 195, distance: 186.2
click at [421, 195] on quentale-workspace at bounding box center [374, 177] width 749 height 355
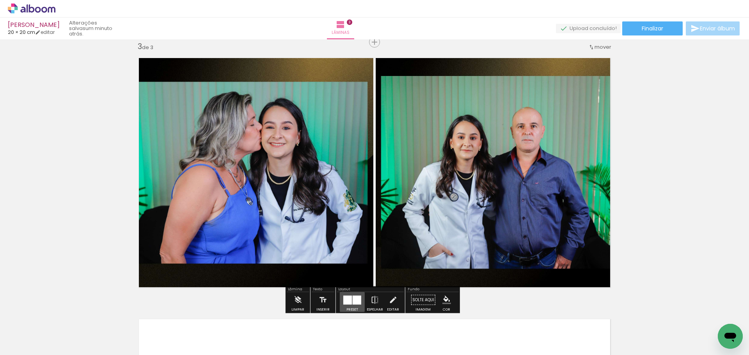
click at [352, 301] on quentale-layouter at bounding box center [352, 300] width 18 height 9
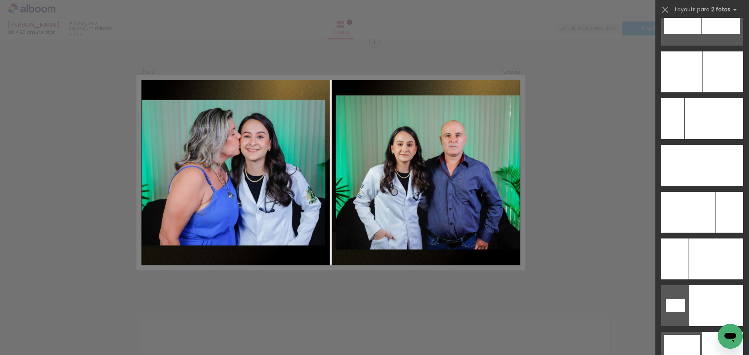
scroll to position [3594, 0]
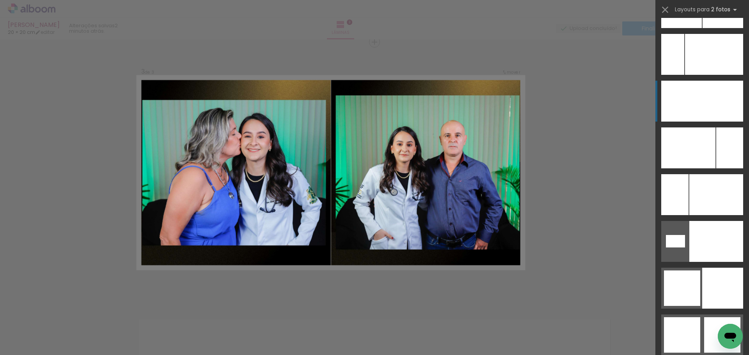
click at [714, 28] on div at bounding box center [722, 7] width 41 height 41
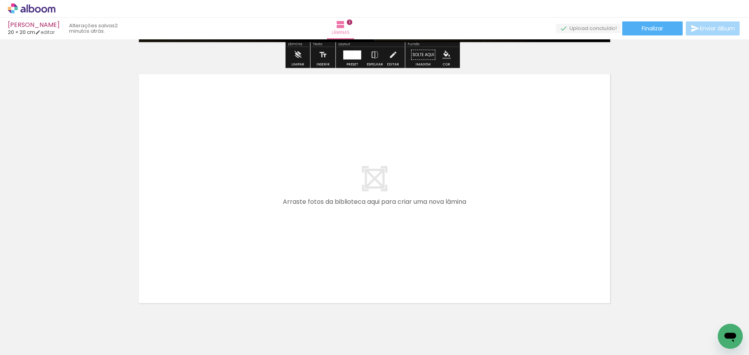
scroll to position [806, 0]
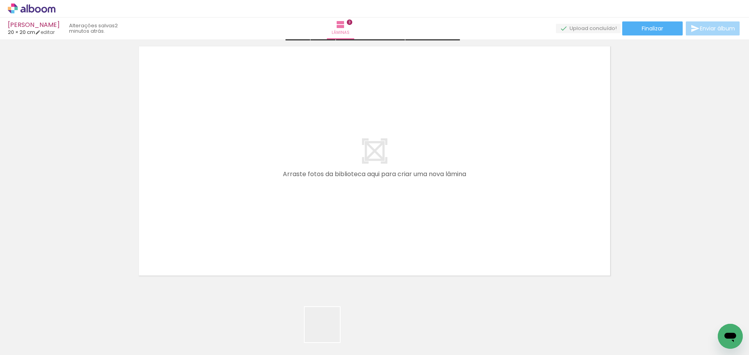
drag, startPoint x: 331, startPoint y: 333, endPoint x: 344, endPoint y: 291, distance: 43.9
click at [255, 183] on quentale-workspace at bounding box center [374, 177] width 749 height 355
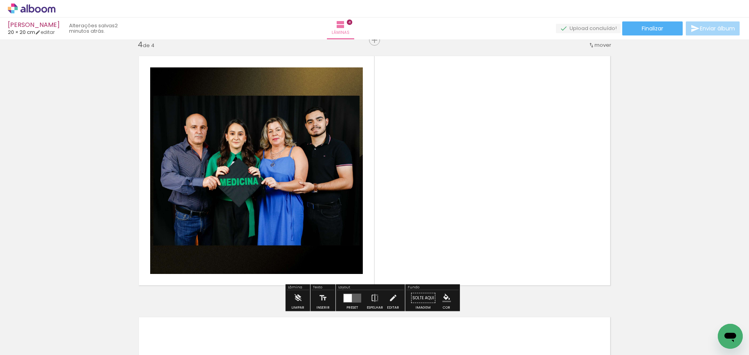
scroll to position [794, 0]
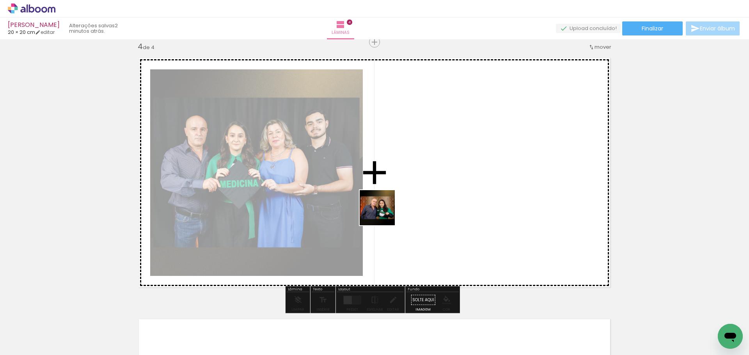
drag, startPoint x: 392, startPoint y: 336, endPoint x: 383, endPoint y: 202, distance: 134.5
click at [383, 202] on quentale-workspace at bounding box center [374, 177] width 749 height 355
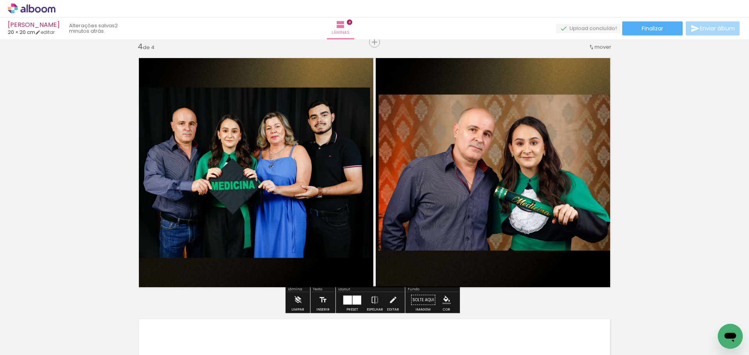
drag, startPoint x: 355, startPoint y: 299, endPoint x: 419, endPoint y: 242, distance: 85.6
click at [363, 295] on div "Preset Espelhar Editar" at bounding box center [370, 303] width 67 height 20
click at [348, 300] on div at bounding box center [347, 300] width 9 height 9
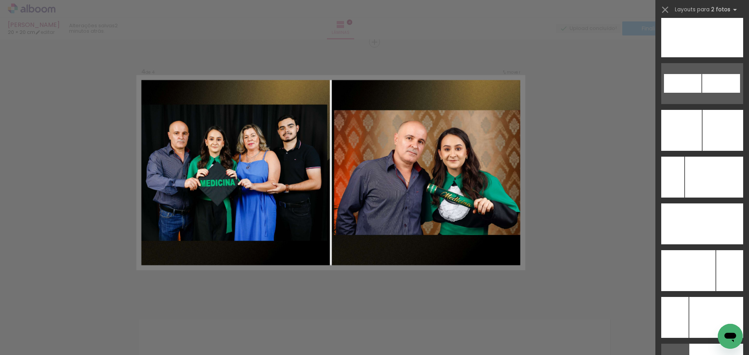
scroll to position [3481, 0]
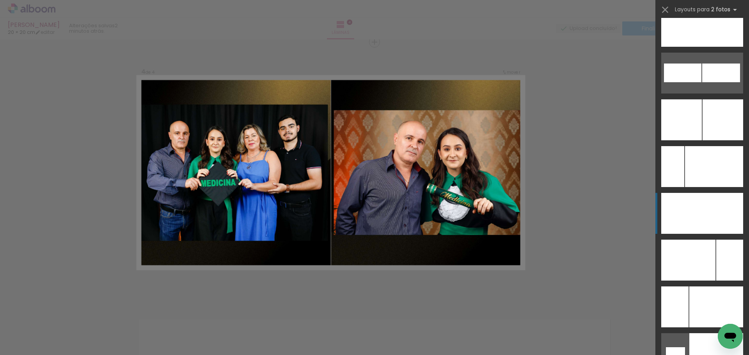
click at [723, 187] on div at bounding box center [714, 166] width 58 height 41
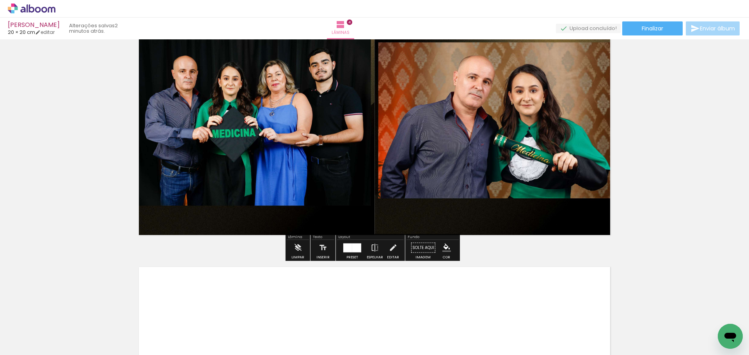
scroll to position [1067, 0]
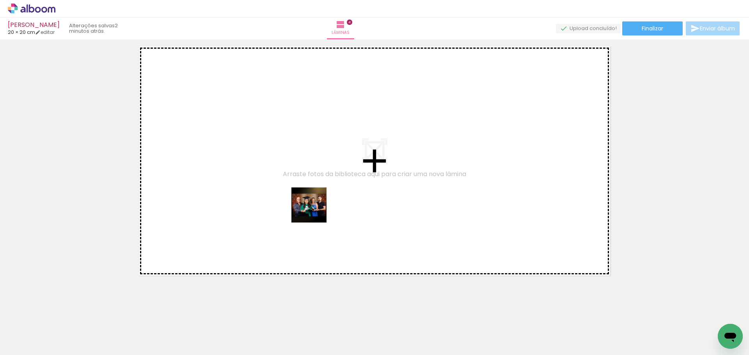
drag, startPoint x: 439, startPoint y: 336, endPoint x: 315, endPoint y: 211, distance: 176.5
click at [315, 211] on quentale-workspace at bounding box center [374, 177] width 749 height 355
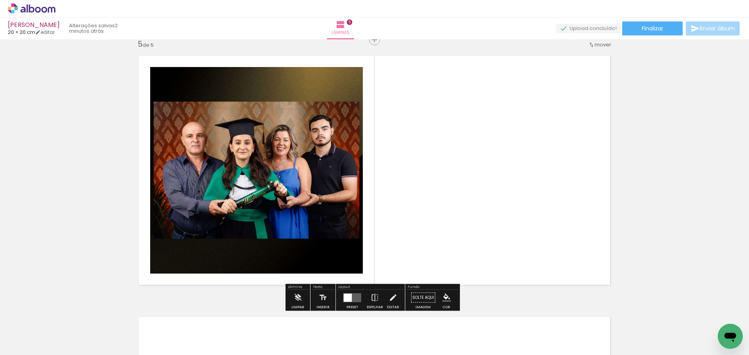
scroll to position [1055, 0]
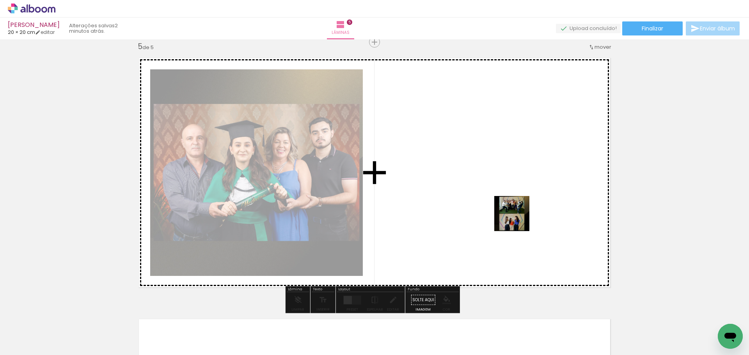
drag, startPoint x: 518, startPoint y: 220, endPoint x: 519, endPoint y: 203, distance: 16.8
click at [519, 203] on quentale-workspace at bounding box center [374, 177] width 749 height 355
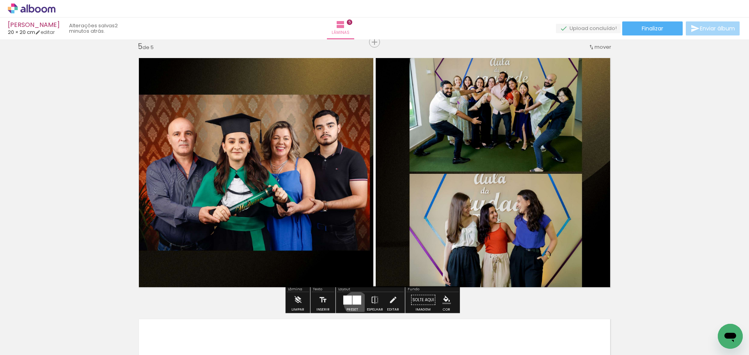
click at [354, 303] on div at bounding box center [357, 300] width 9 height 9
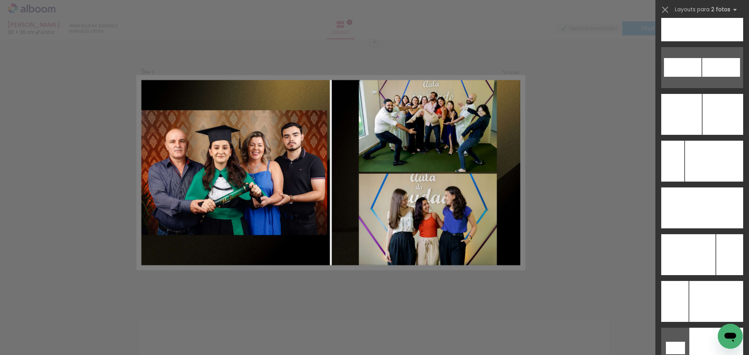
scroll to position [3567, 0]
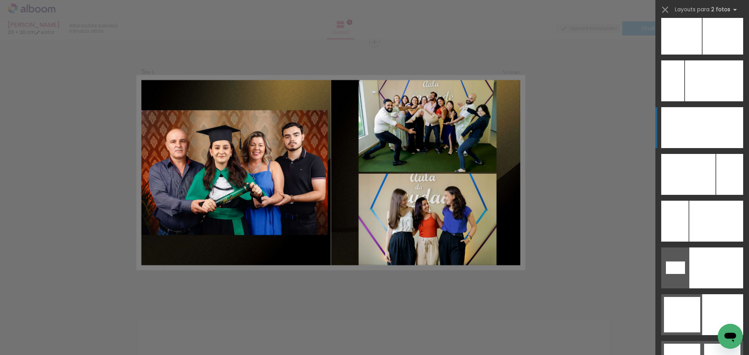
click at [708, 248] on div at bounding box center [716, 268] width 54 height 41
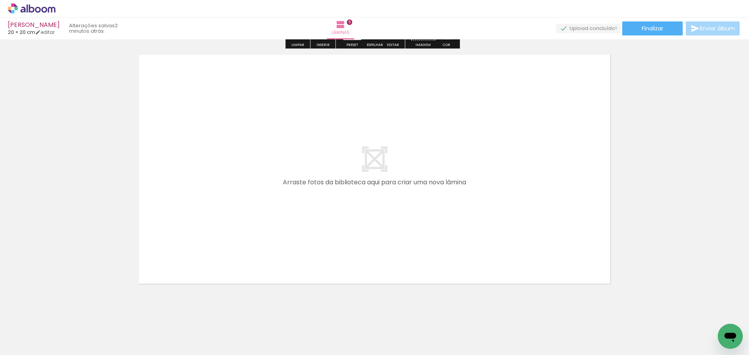
scroll to position [1328, 0]
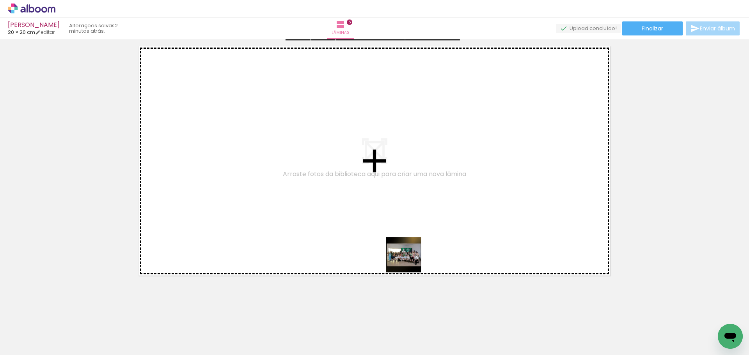
drag, startPoint x: 518, startPoint y: 335, endPoint x: 404, endPoint y: 256, distance: 138.2
click at [404, 256] on quentale-workspace at bounding box center [374, 177] width 749 height 355
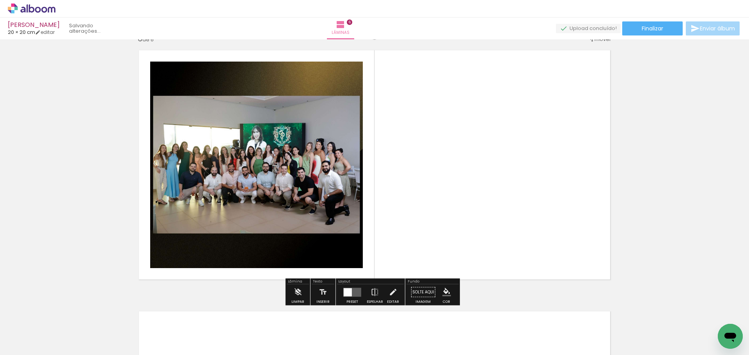
scroll to position [1317, 0]
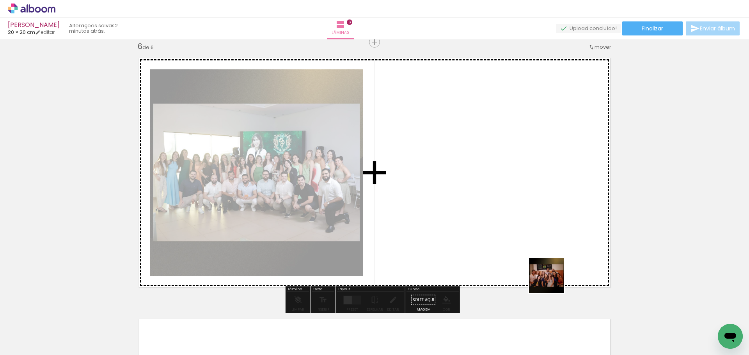
drag, startPoint x: 560, startPoint y: 338, endPoint x: 543, endPoint y: 221, distance: 118.3
click at [543, 221] on quentale-workspace at bounding box center [374, 177] width 749 height 355
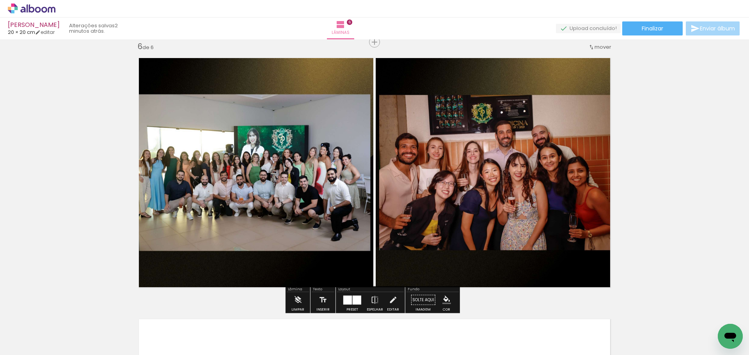
drag, startPoint x: 353, startPoint y: 300, endPoint x: 379, endPoint y: 275, distance: 36.4
click at [355, 298] on div at bounding box center [357, 300] width 9 height 9
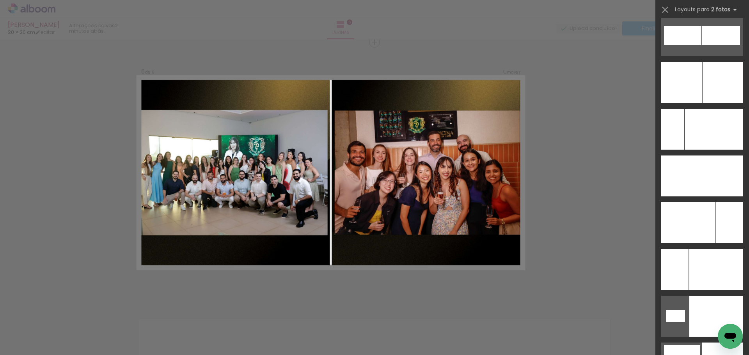
scroll to position [3546, 0]
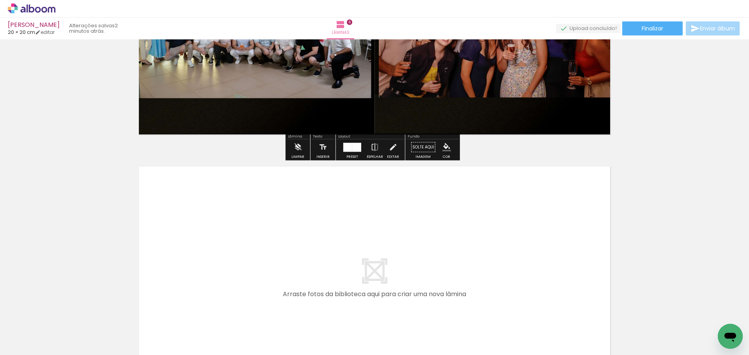
scroll to position [1590, 0]
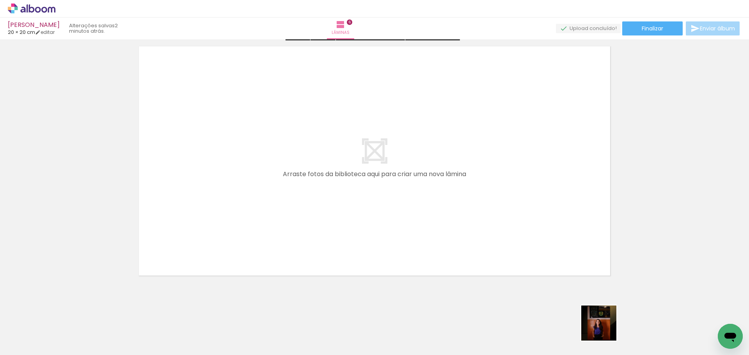
drag, startPoint x: 610, startPoint y: 332, endPoint x: 337, endPoint y: 253, distance: 284.2
click at [337, 253] on quentale-workspace at bounding box center [374, 177] width 749 height 355
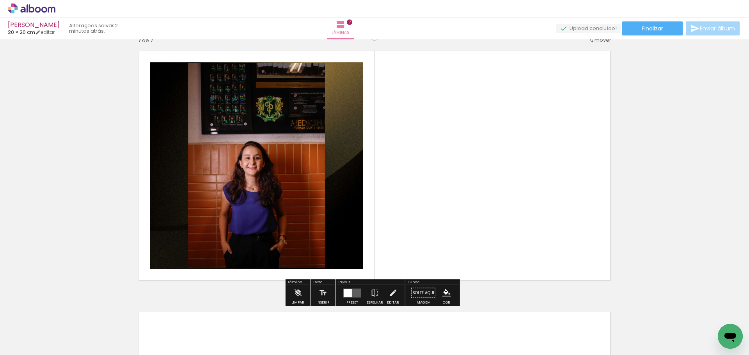
scroll to position [1578, 0]
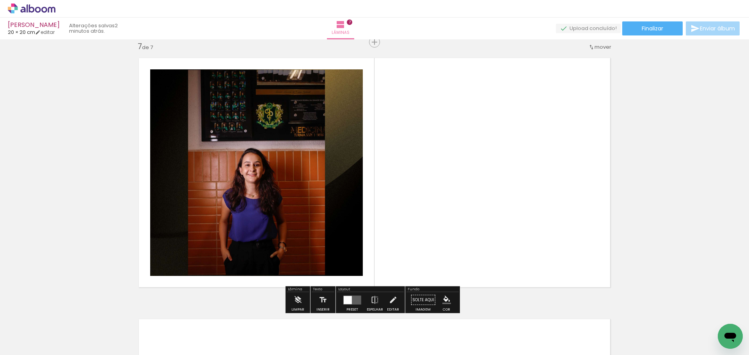
drag, startPoint x: 594, startPoint y: 272, endPoint x: 533, endPoint y: 231, distance: 73.3
click at [533, 231] on quentale-workspace at bounding box center [374, 177] width 749 height 355
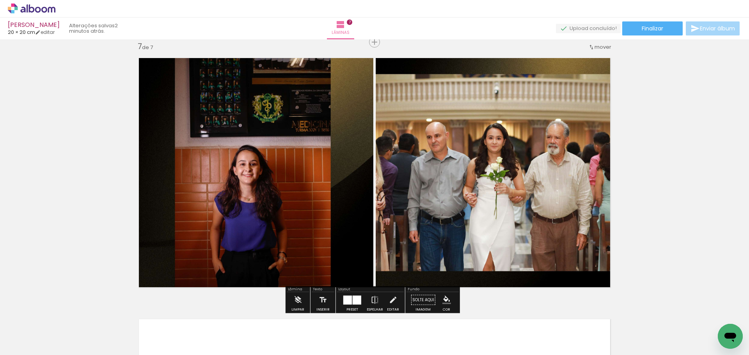
drag, startPoint x: 348, startPoint y: 304, endPoint x: 353, endPoint y: 299, distance: 7.2
click at [349, 304] on div at bounding box center [347, 300] width 9 height 9
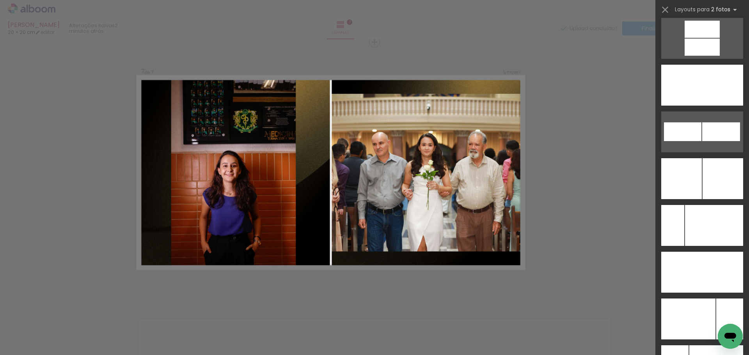
scroll to position [3433, 0]
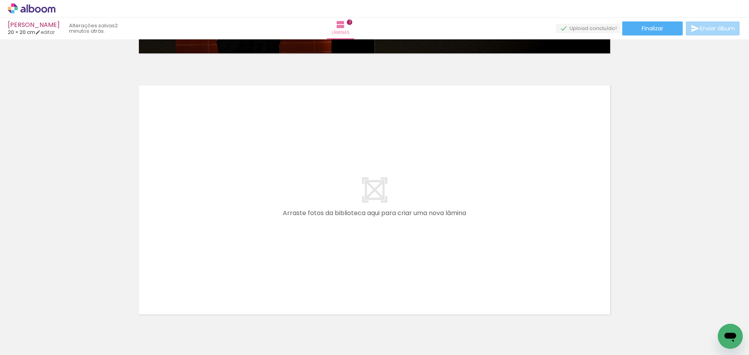
scroll to position [0, 277]
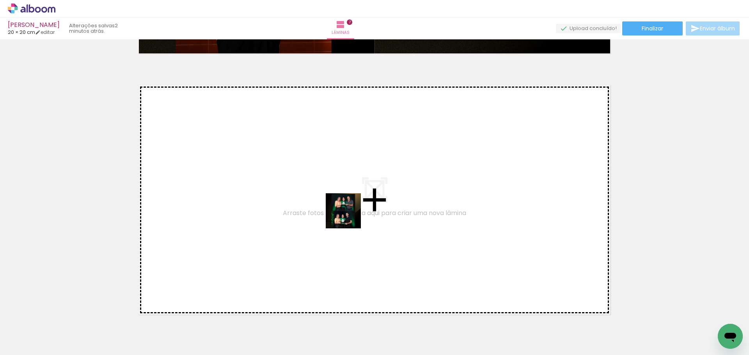
drag, startPoint x: 427, startPoint y: 343, endPoint x: 342, endPoint y: 207, distance: 160.5
click at [342, 207] on quentale-workspace at bounding box center [374, 177] width 749 height 355
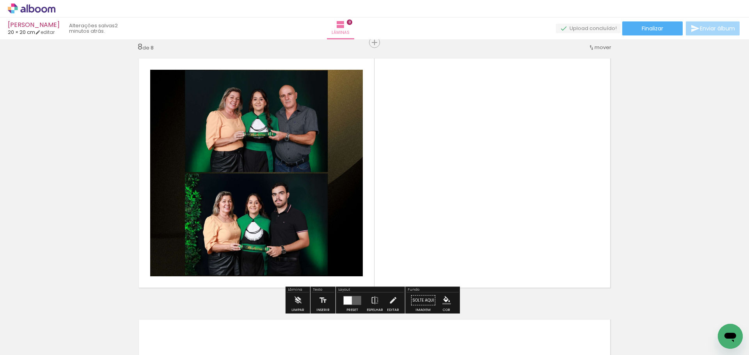
scroll to position [1839, 0]
drag, startPoint x: 461, startPoint y: 332, endPoint x: 483, endPoint y: 188, distance: 146.0
click at [483, 188] on quentale-workspace at bounding box center [374, 177] width 749 height 355
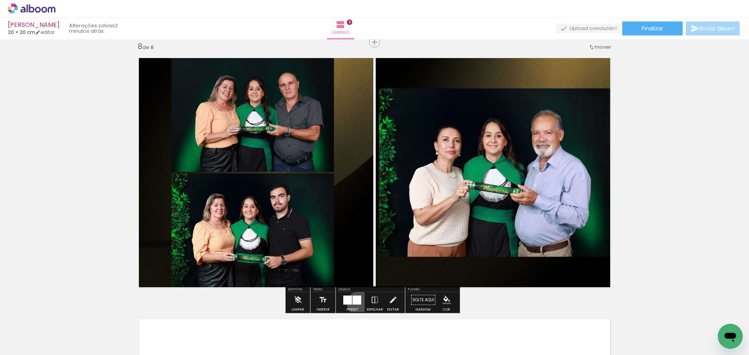
click at [357, 303] on div at bounding box center [357, 300] width 9 height 9
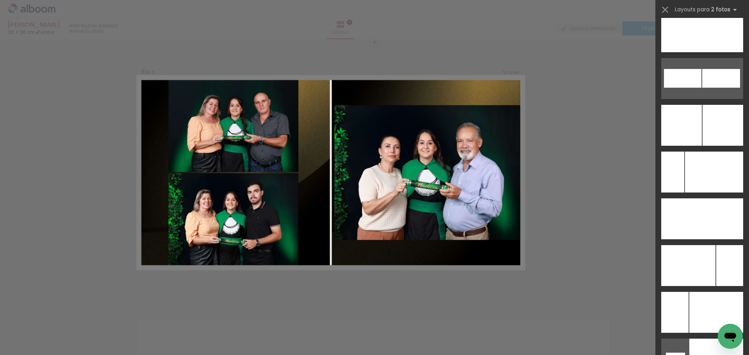
scroll to position [3492, 0]
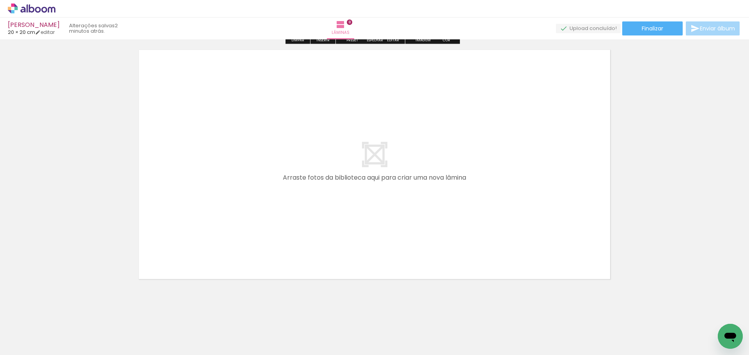
scroll to position [2112, 0]
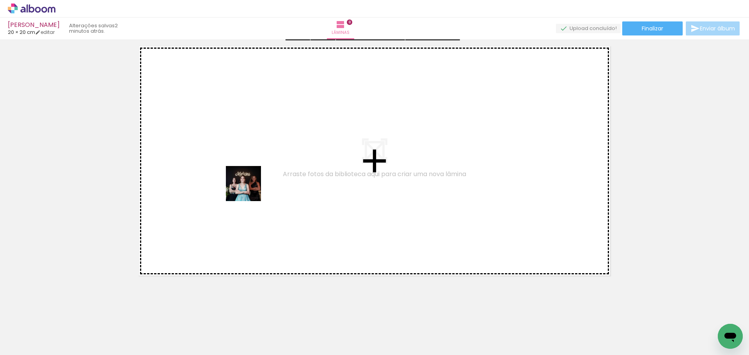
drag, startPoint x: 504, startPoint y: 333, endPoint x: 232, endPoint y: 181, distance: 311.2
click at [232, 181] on quentale-workspace at bounding box center [374, 177] width 749 height 355
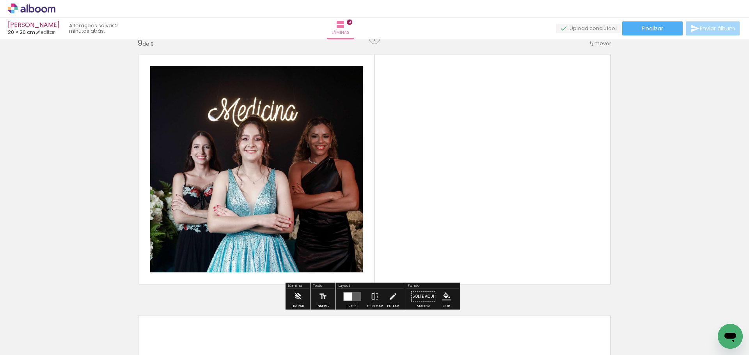
scroll to position [2101, 0]
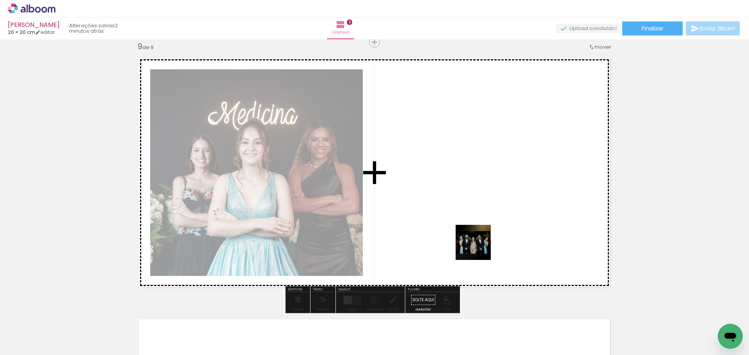
drag, startPoint x: 560, startPoint y: 336, endPoint x: 451, endPoint y: 202, distance: 172.8
click at [451, 202] on quentale-workspace at bounding box center [374, 177] width 749 height 355
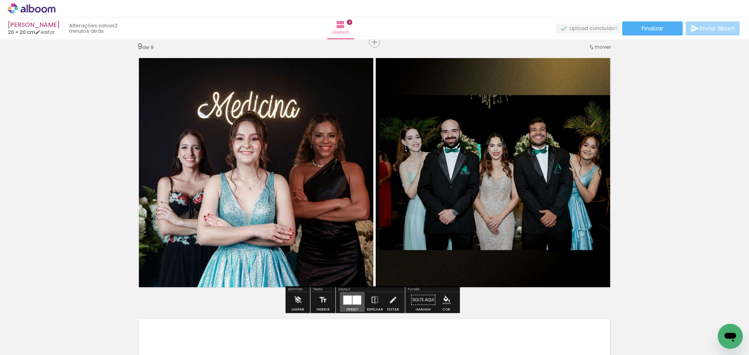
drag, startPoint x: 351, startPoint y: 297, endPoint x: 362, endPoint y: 293, distance: 11.5
click at [362, 293] on paper-button "Preset" at bounding box center [352, 303] width 25 height 20
click at [358, 298] on div at bounding box center [357, 300] width 9 height 9
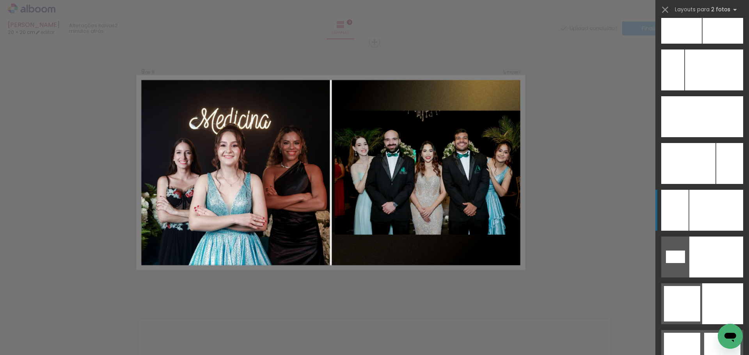
scroll to position [3567, 0]
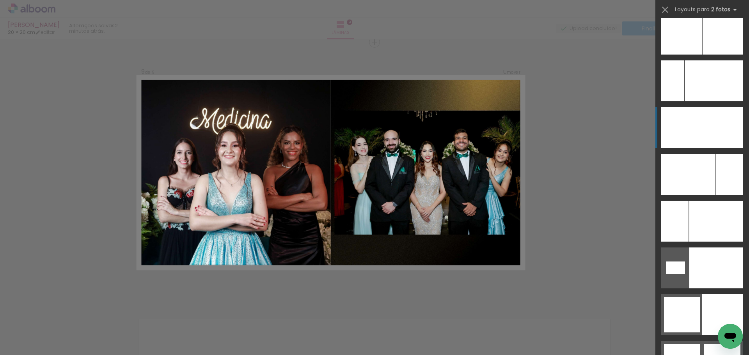
click at [719, 154] on div at bounding box center [729, 174] width 27 height 41
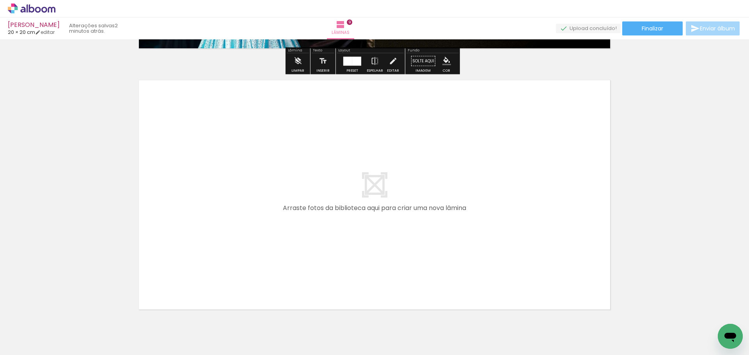
scroll to position [2376, 0]
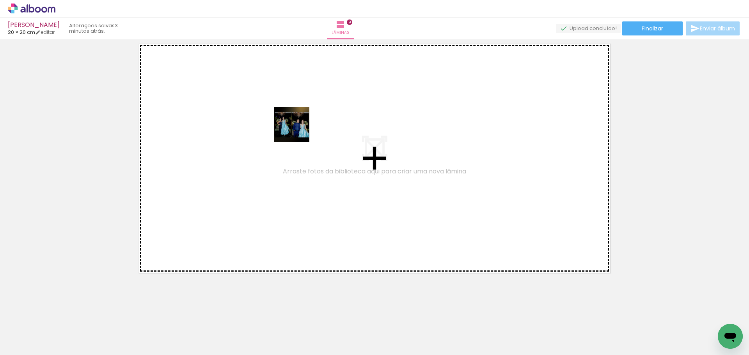
drag, startPoint x: 584, startPoint y: 331, endPoint x: 344, endPoint y: 154, distance: 298.1
click at [296, 127] on quentale-workspace at bounding box center [374, 177] width 749 height 355
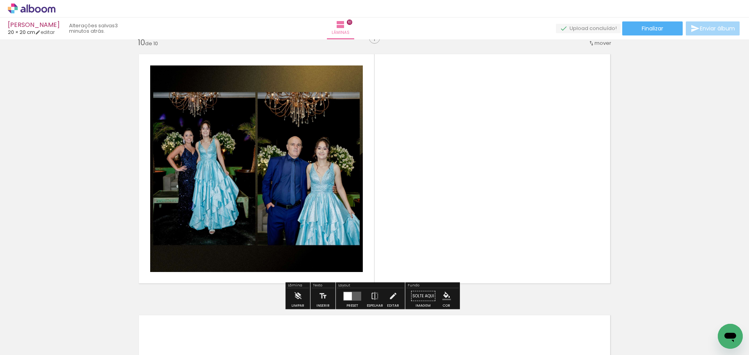
scroll to position [2362, 0]
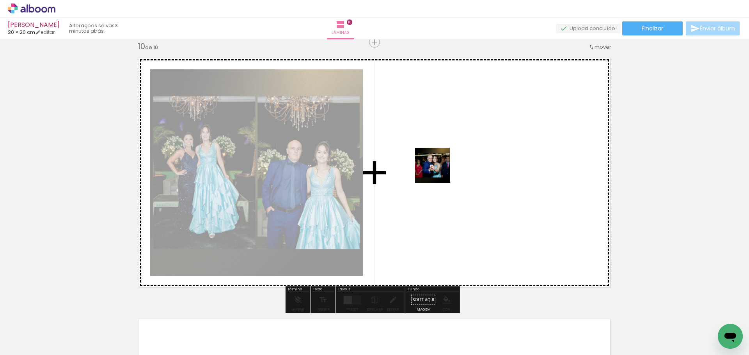
drag, startPoint x: 534, startPoint y: 227, endPoint x: 428, endPoint y: 163, distance: 124.1
click at [428, 163] on quentale-workspace at bounding box center [374, 177] width 749 height 355
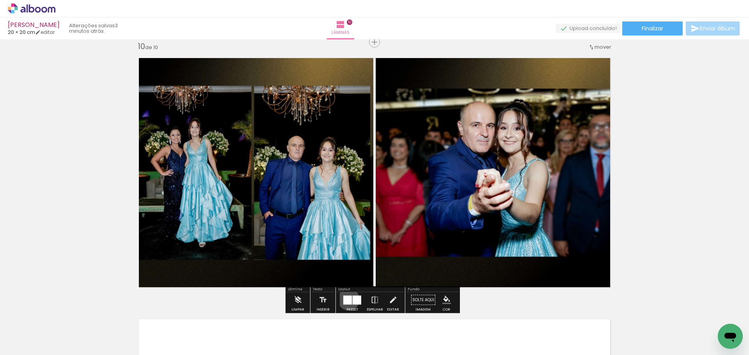
click at [347, 300] on div at bounding box center [347, 300] width 9 height 9
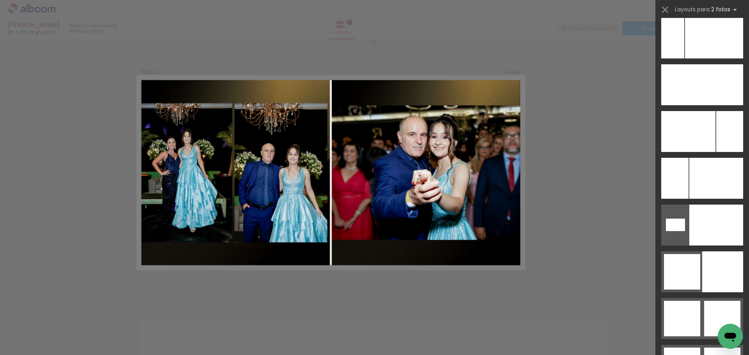
scroll to position [3648, 0]
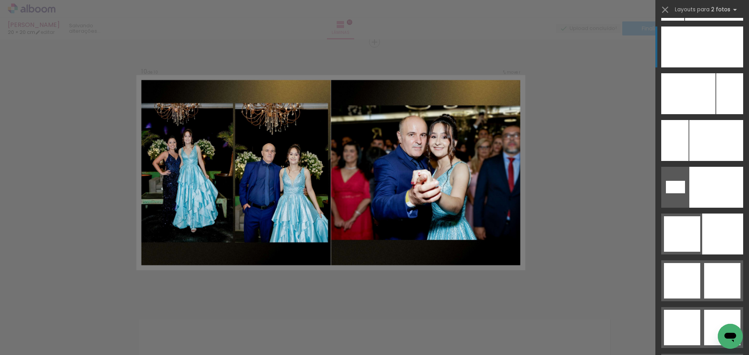
click at [709, 120] on div at bounding box center [716, 140] width 54 height 41
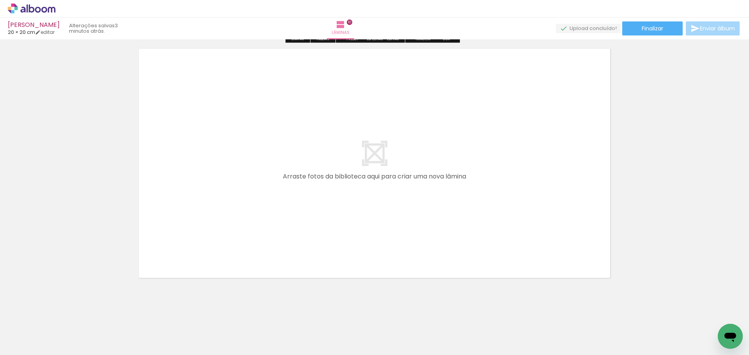
scroll to position [2635, 0]
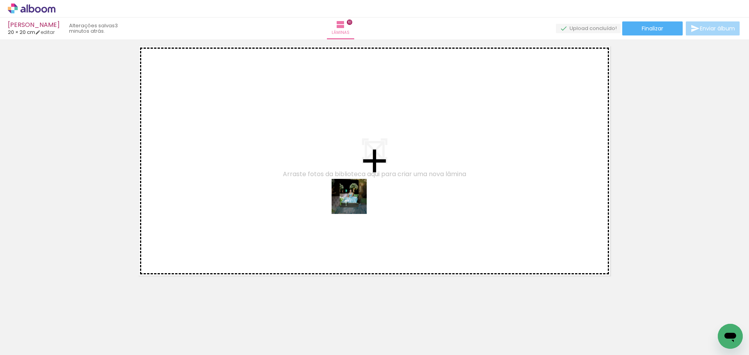
drag, startPoint x: 684, startPoint y: 333, endPoint x: 324, endPoint y: 201, distance: 383.1
click at [324, 201] on quentale-workspace at bounding box center [374, 177] width 749 height 355
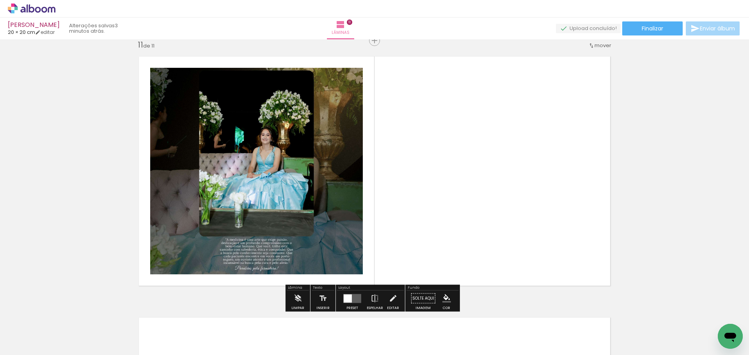
scroll to position [2623, 0]
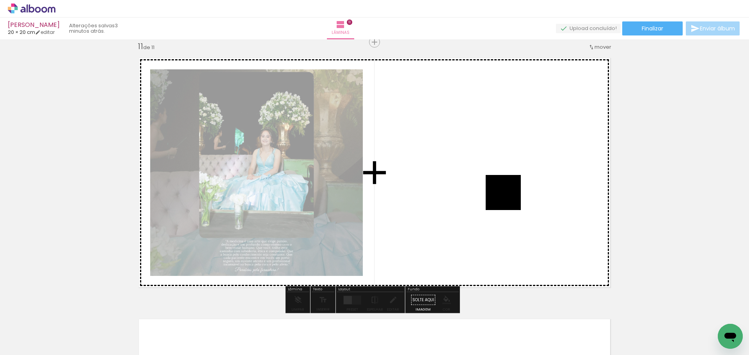
drag, startPoint x: 713, startPoint y: 326, endPoint x: 510, endPoint y: 199, distance: 239.4
click at [510, 199] on quentale-workspace at bounding box center [374, 177] width 749 height 355
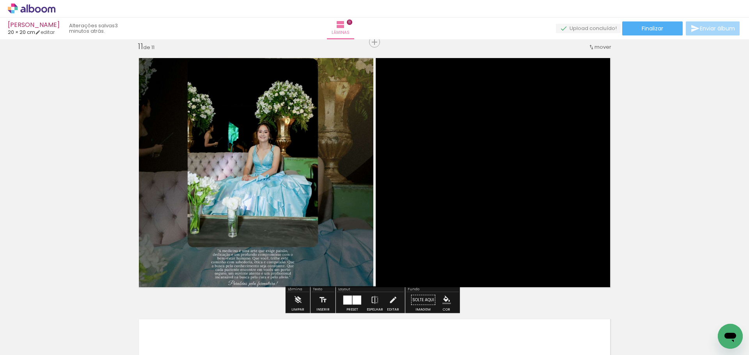
click at [350, 297] on div at bounding box center [347, 300] width 9 height 9
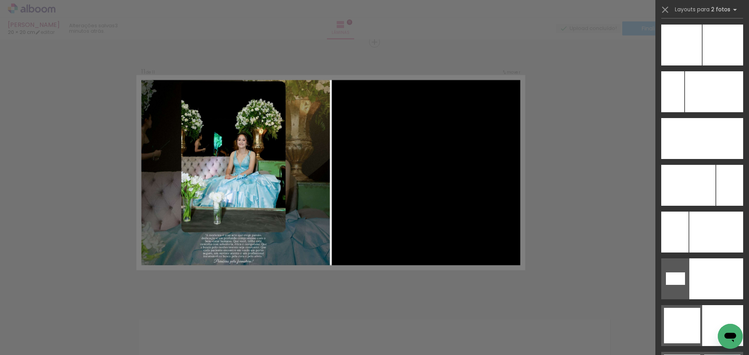
scroll to position [3610, 0]
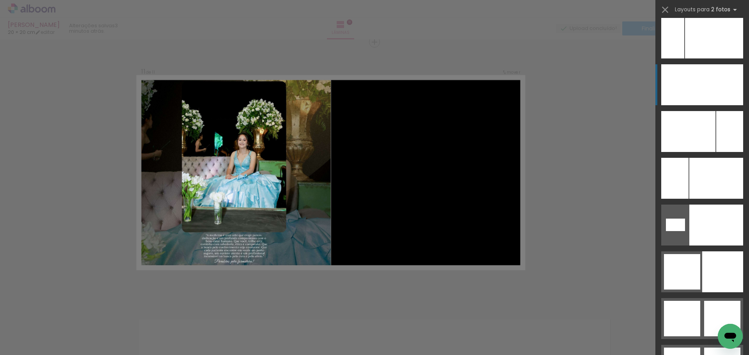
click at [709, 158] on div at bounding box center [716, 178] width 54 height 41
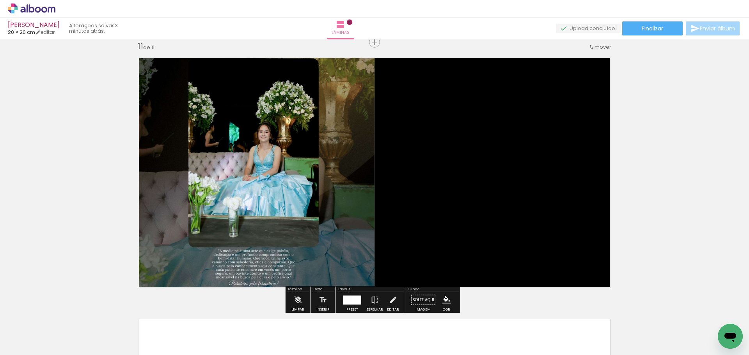
click at [309, 183] on quentale-photo at bounding box center [254, 173] width 242 height 242
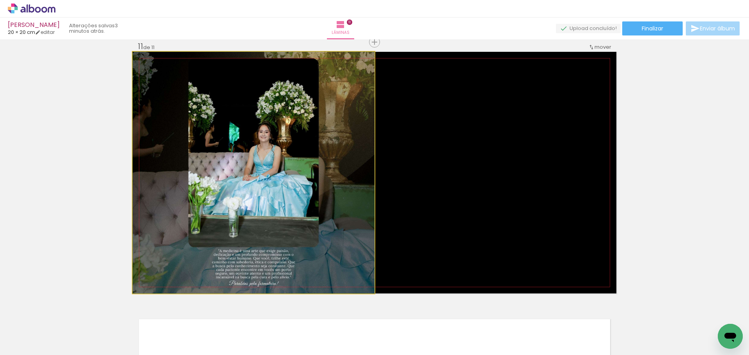
click at [309, 183] on quentale-photo at bounding box center [254, 173] width 242 height 242
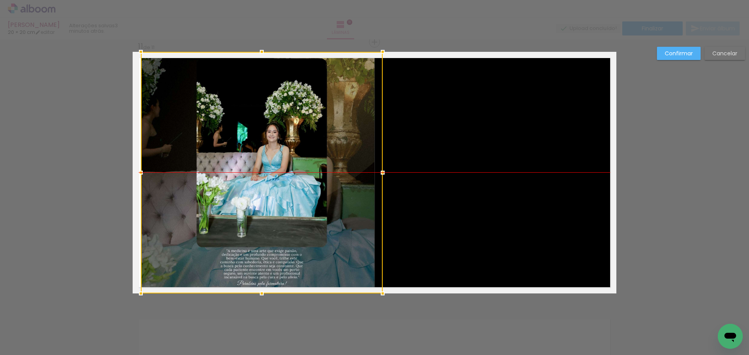
click at [336, 183] on div at bounding box center [262, 173] width 242 height 242
click at [516, 192] on quentale-photo at bounding box center [495, 173] width 242 height 242
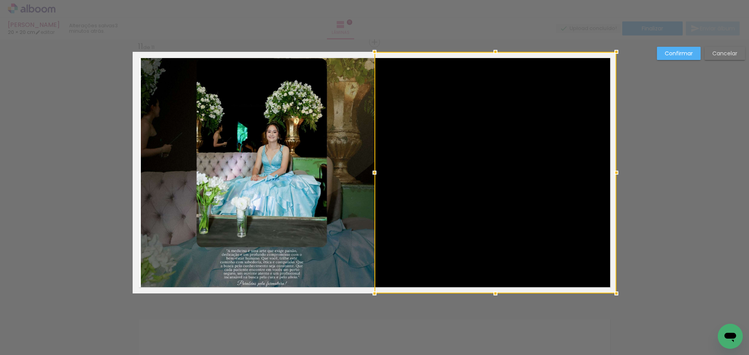
drag, startPoint x: 723, startPoint y: 54, endPoint x: 710, endPoint y: 73, distance: 22.5
click at [0, 0] on slot "Cancelar" at bounding box center [0, 0] width 0 height 0
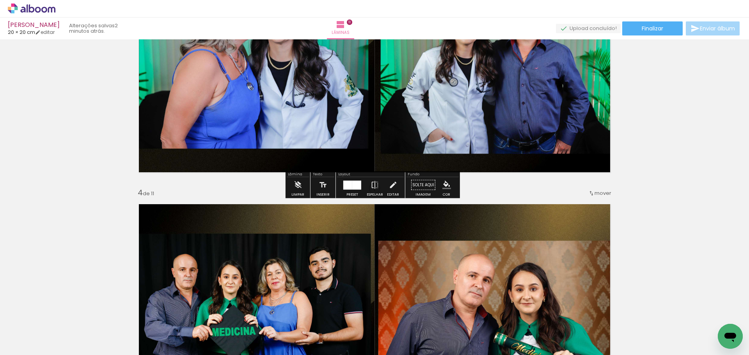
scroll to position [634, 0]
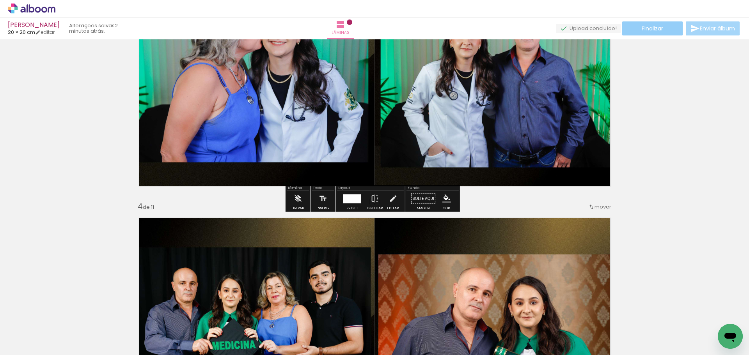
click at [657, 31] on span "Finalizar" at bounding box center [652, 28] width 21 height 5
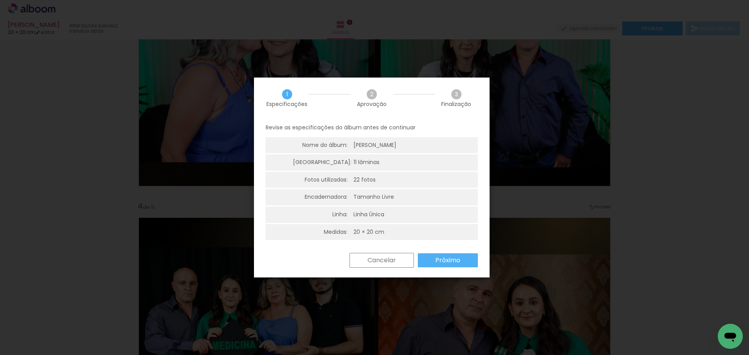
click at [436, 267] on paper-button "Próximo" at bounding box center [448, 261] width 60 height 14
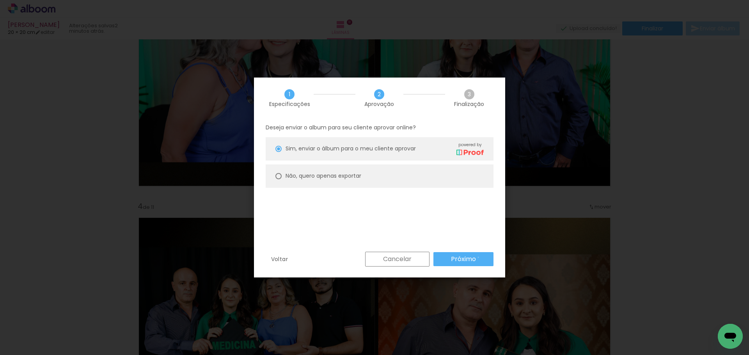
click at [478, 257] on paper-button "Próximo" at bounding box center [463, 259] width 60 height 14
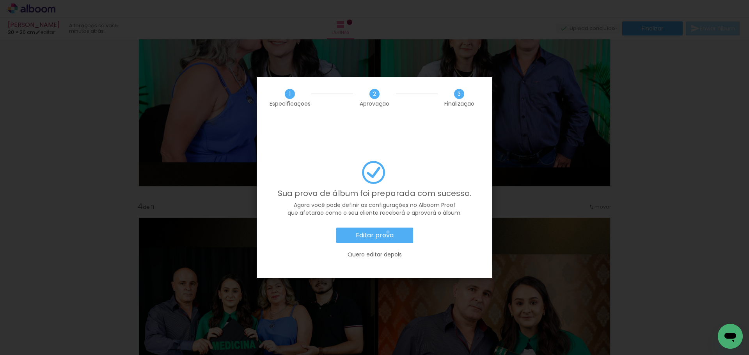
click at [0, 0] on slot "Editar prova" at bounding box center [0, 0] width 0 height 0
